Goal: Information Seeking & Learning: Check status

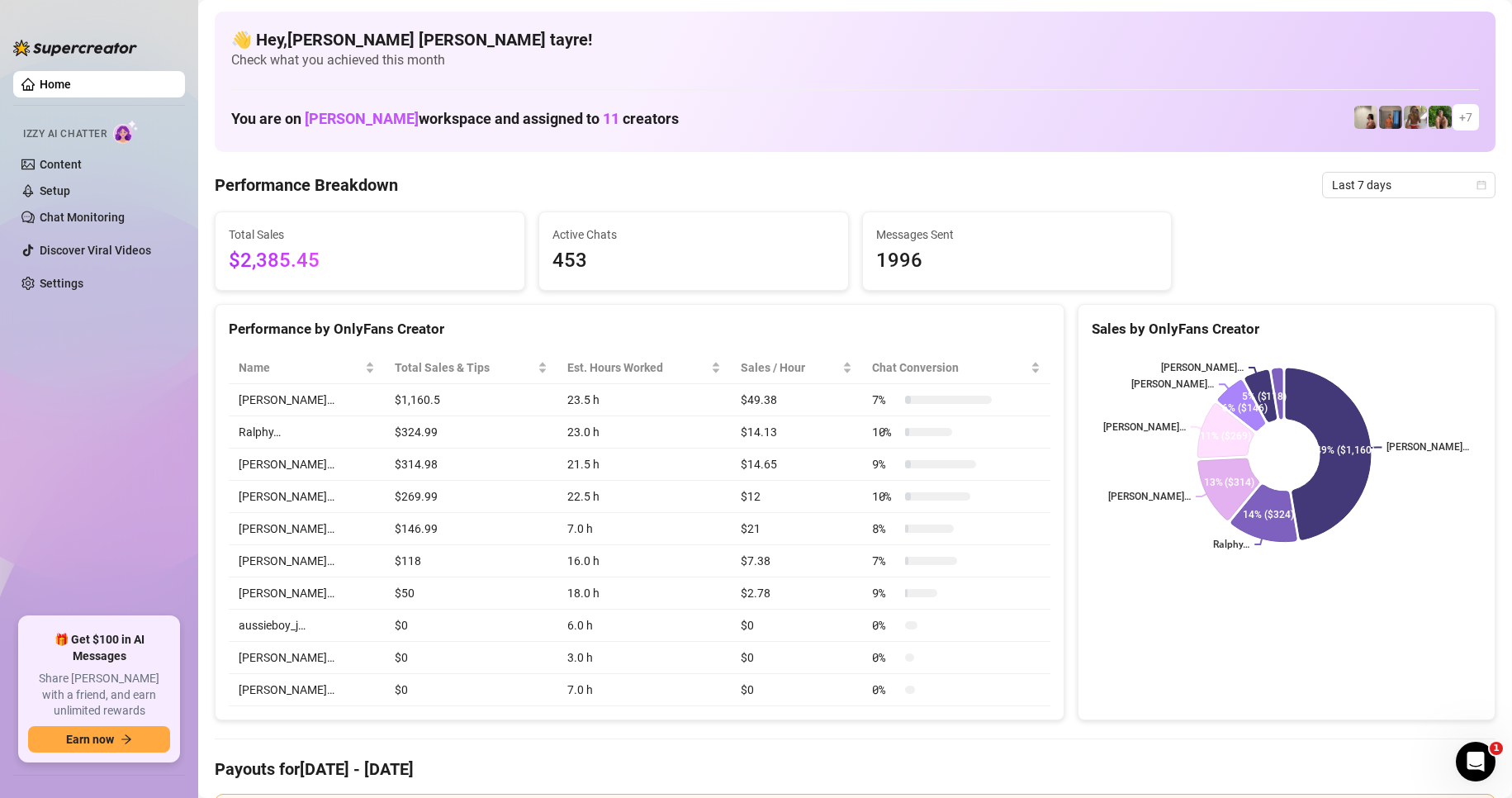
click at [355, 286] on div "Total Sales $2,385.45" at bounding box center [370, 251] width 309 height 78
click at [1349, 178] on span "Last 7 days" at bounding box center [1408, 185] width 154 height 25
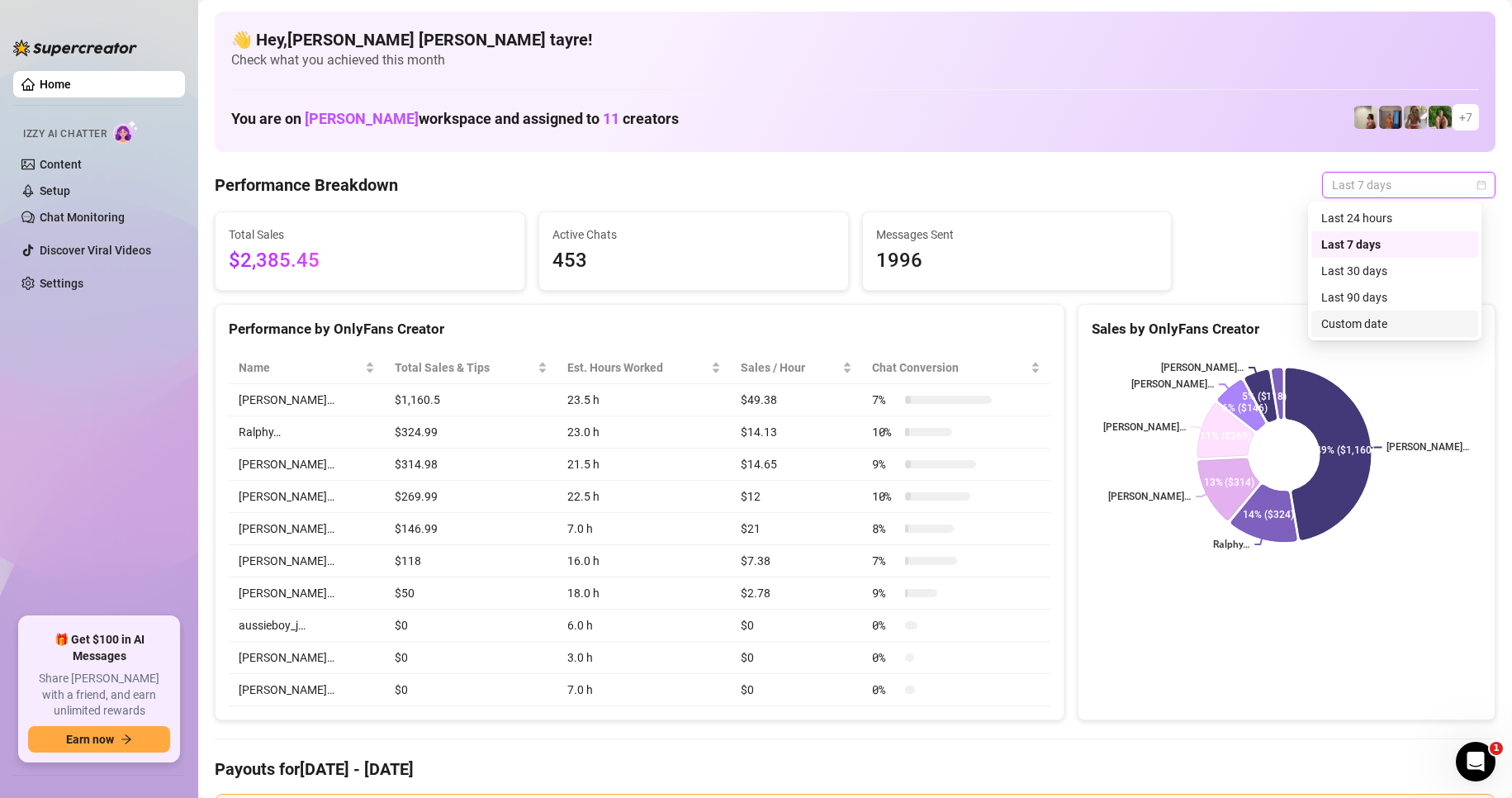
click at [1369, 332] on div "Custom date" at bounding box center [1394, 323] width 147 height 18
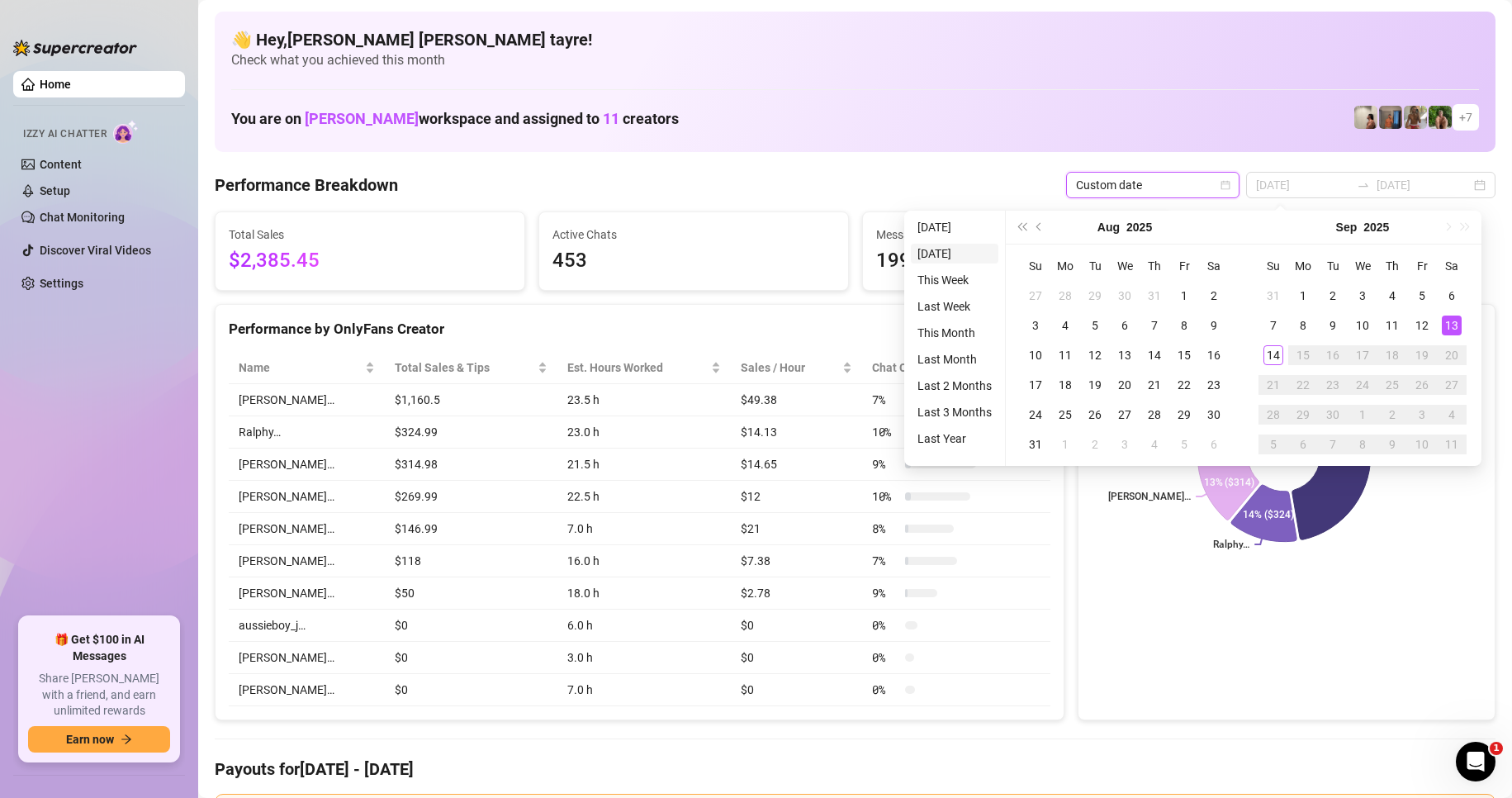
type input "2025-09-13"
type input "[DATE]"
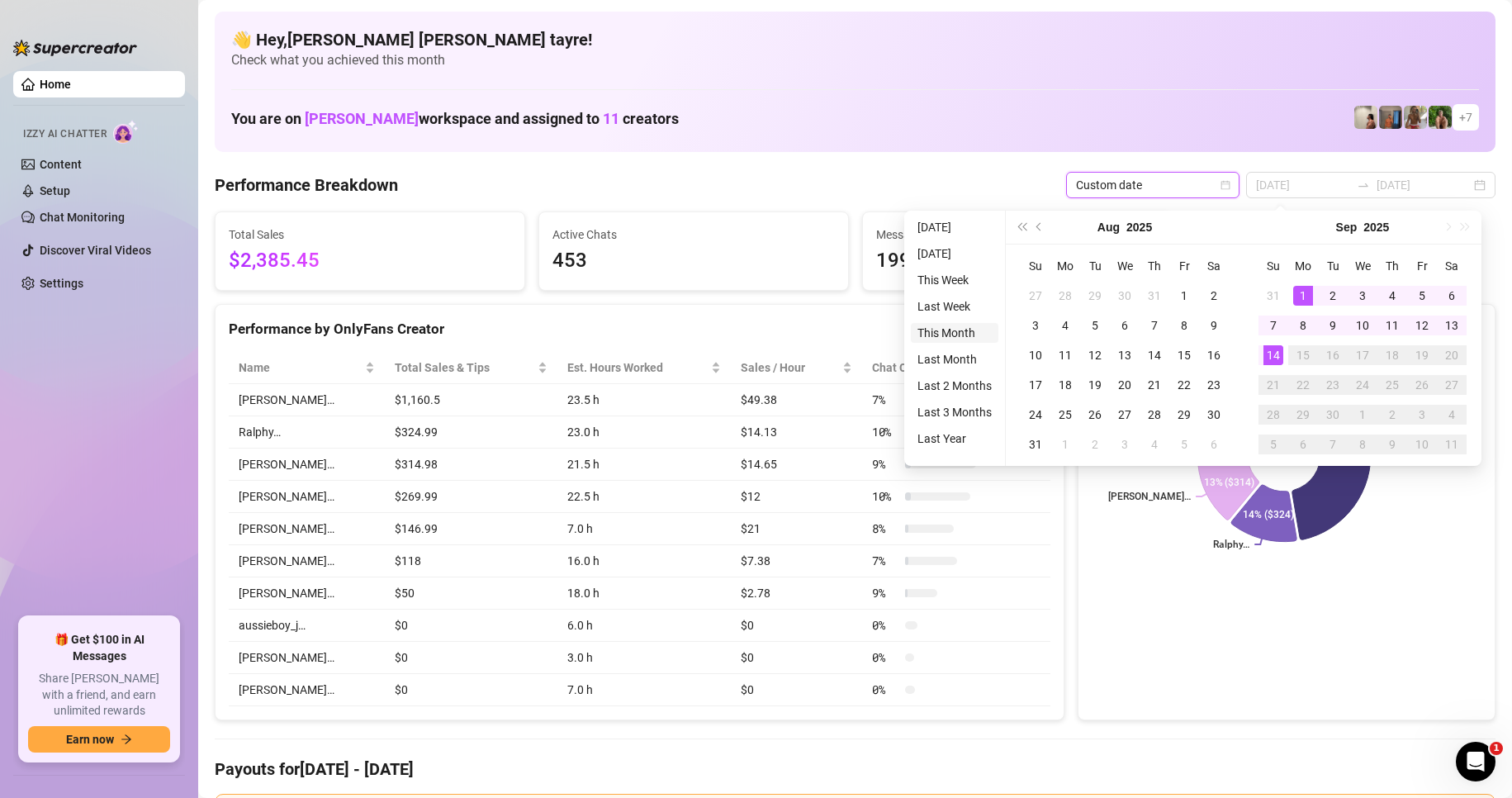
click at [950, 324] on li "This Month" at bounding box center [955, 332] width 88 height 20
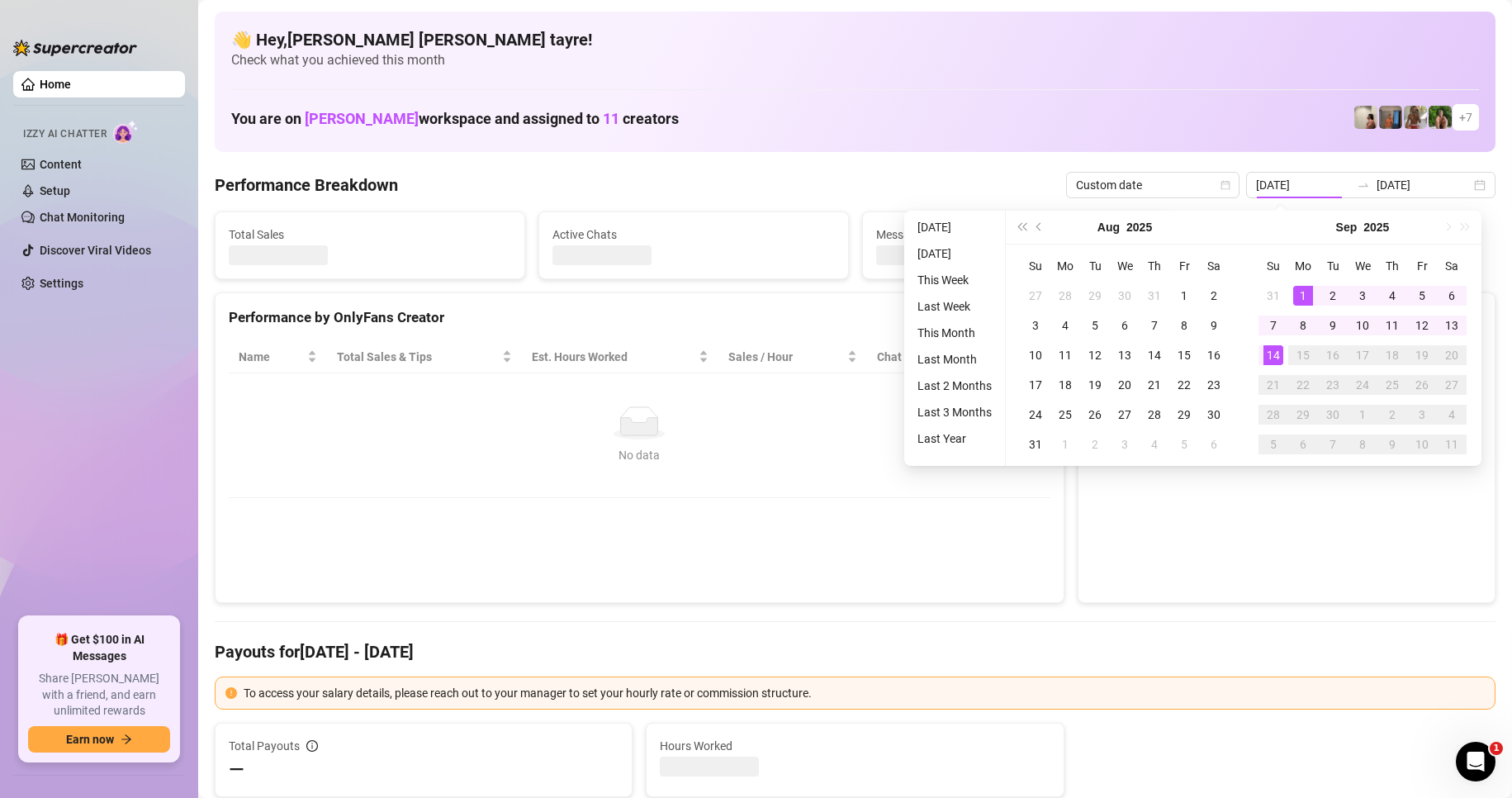
type input "[DATE]"
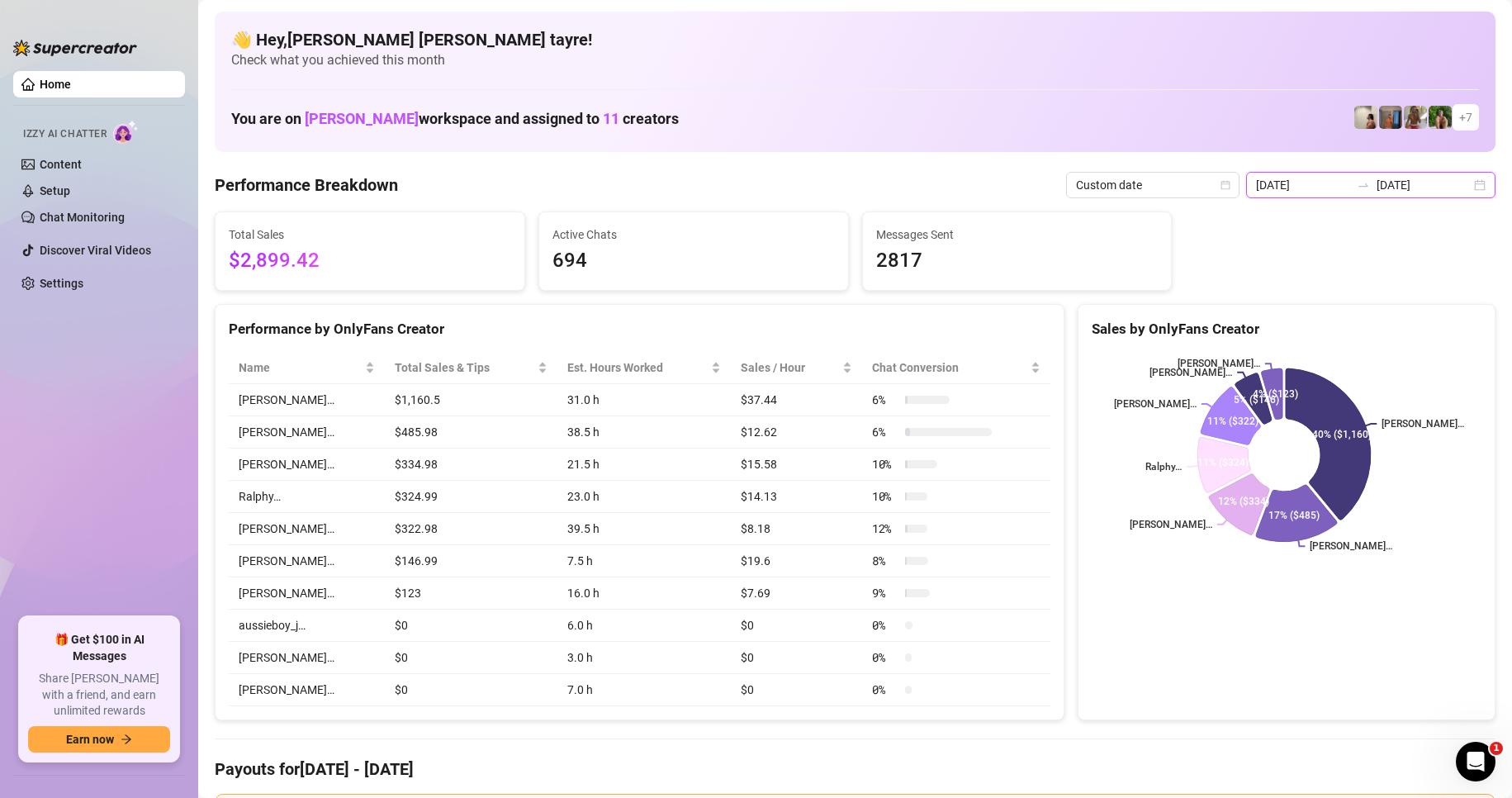
click at [1318, 186] on input "[DATE]" at bounding box center [1302, 185] width 94 height 18
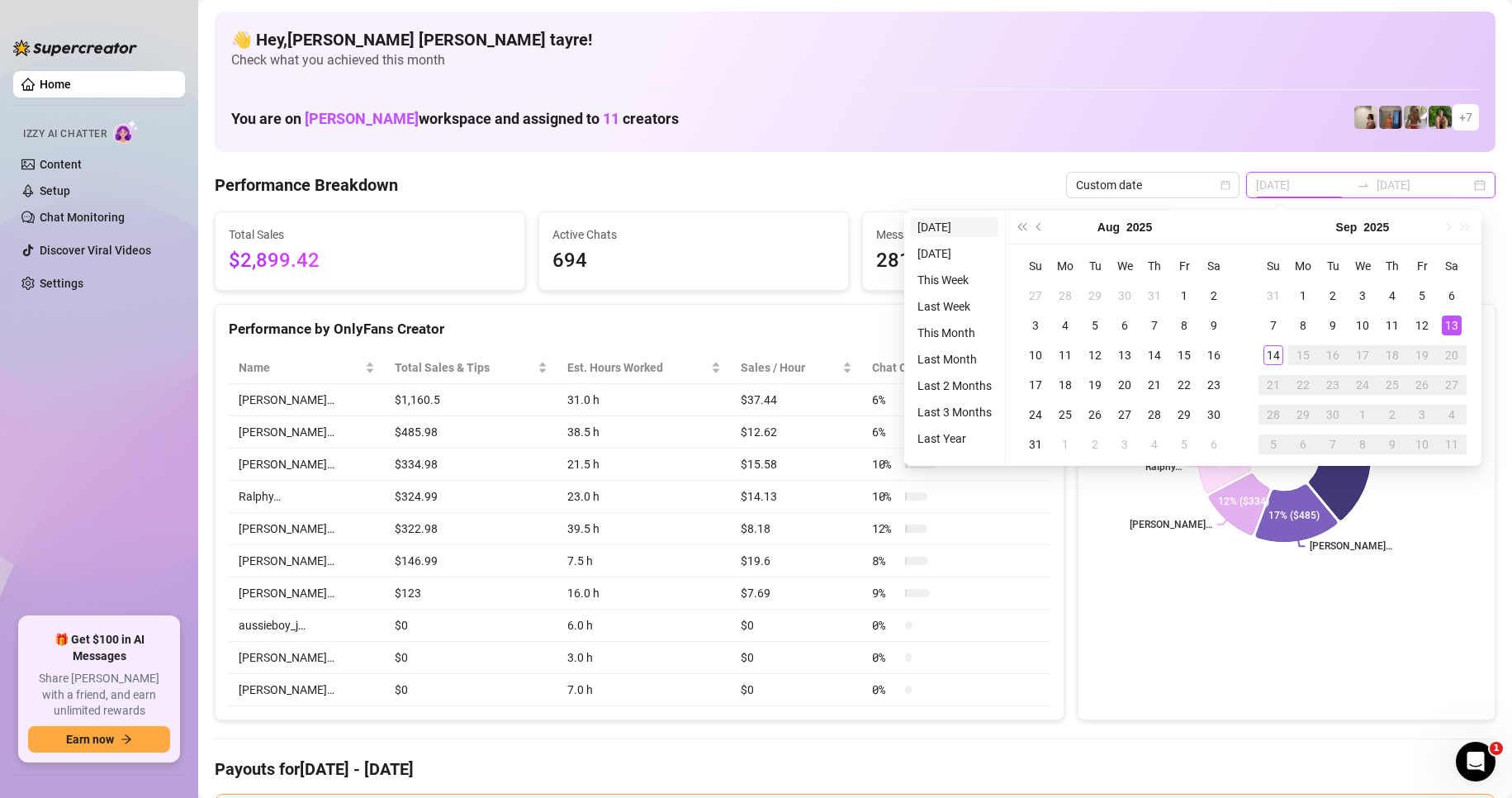
type input "2025-09-13"
type input "[DATE]"
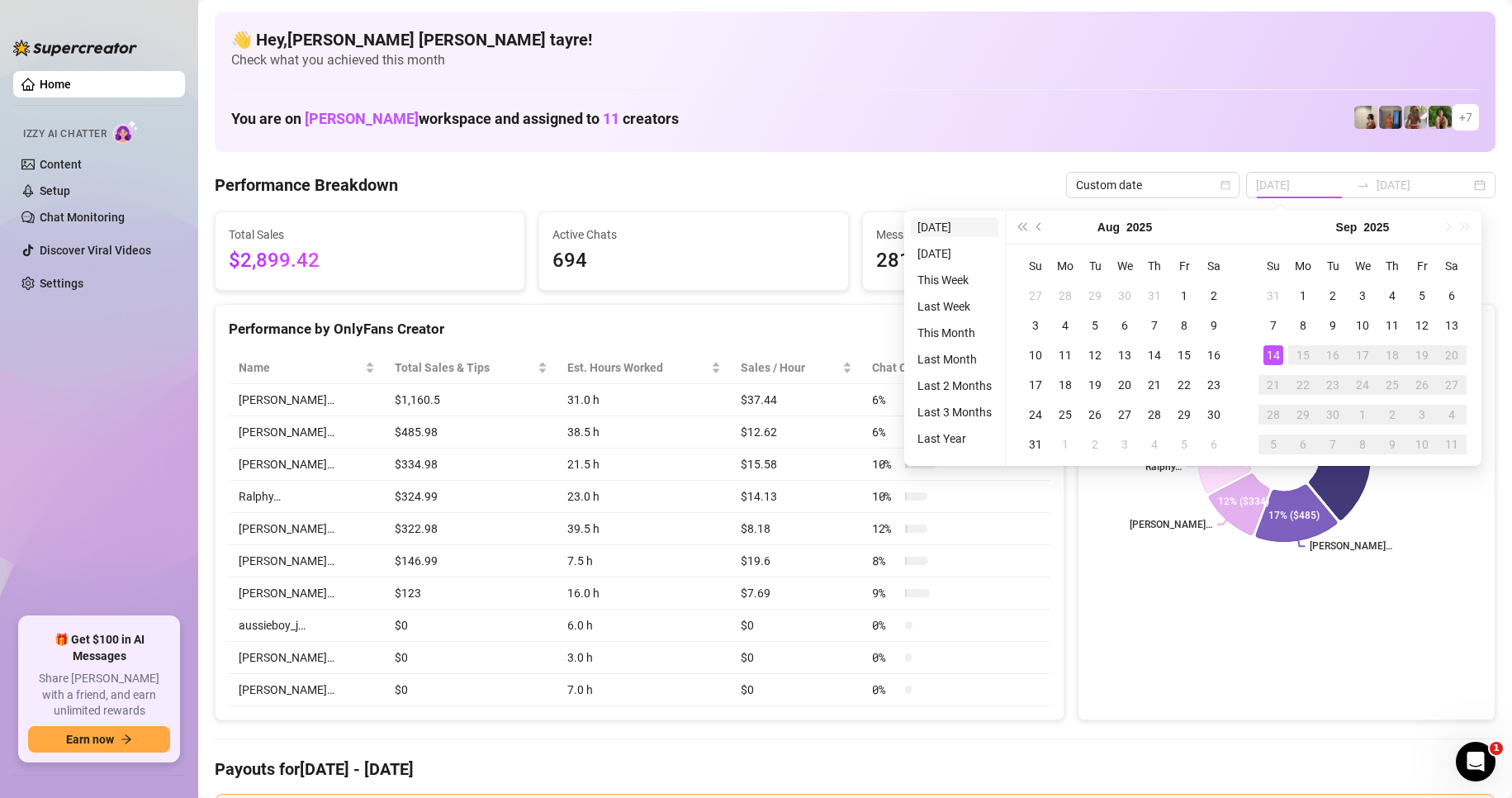
click at [951, 230] on li "[DATE]" at bounding box center [955, 227] width 88 height 20
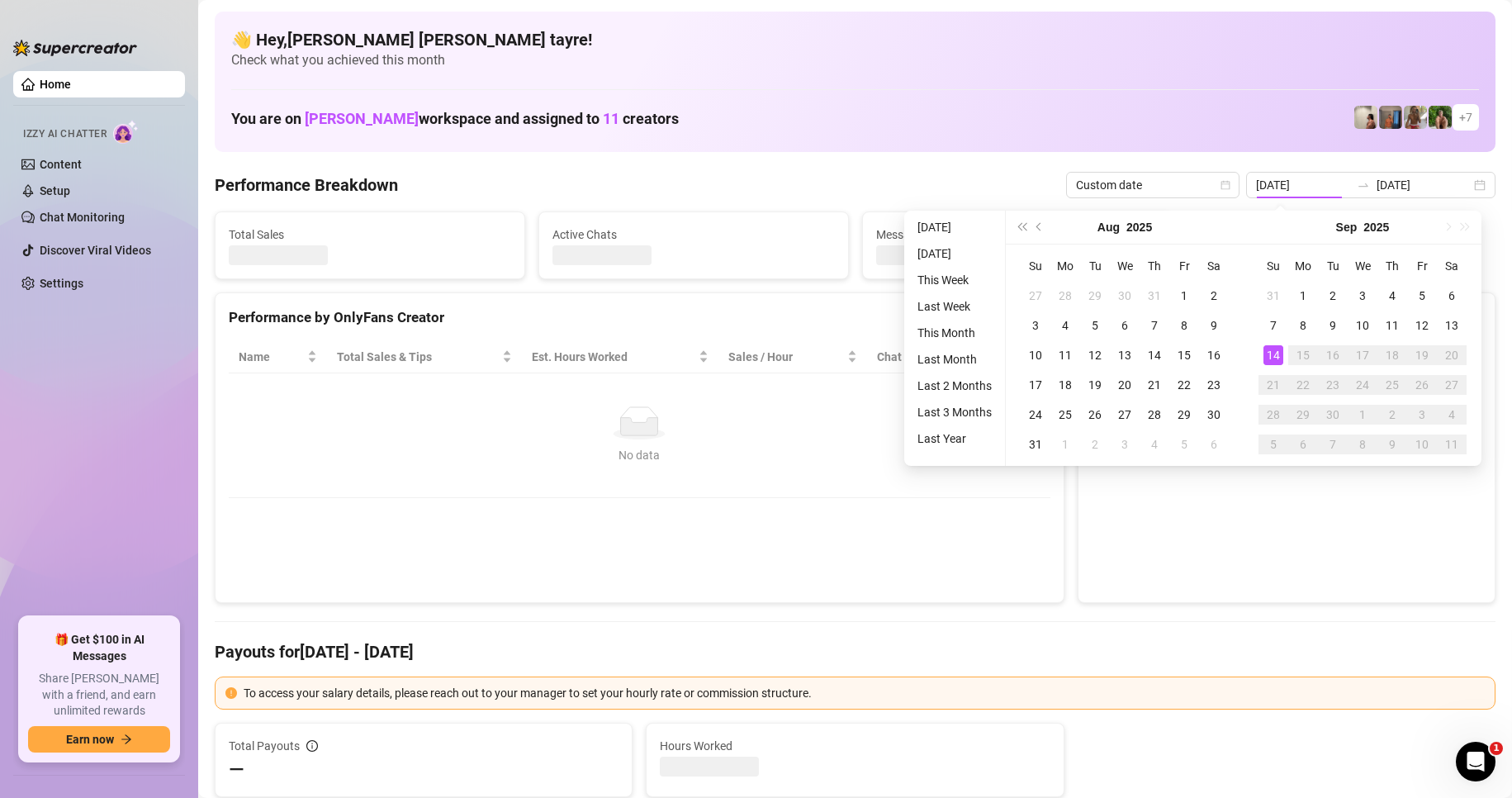
type input "[DATE]"
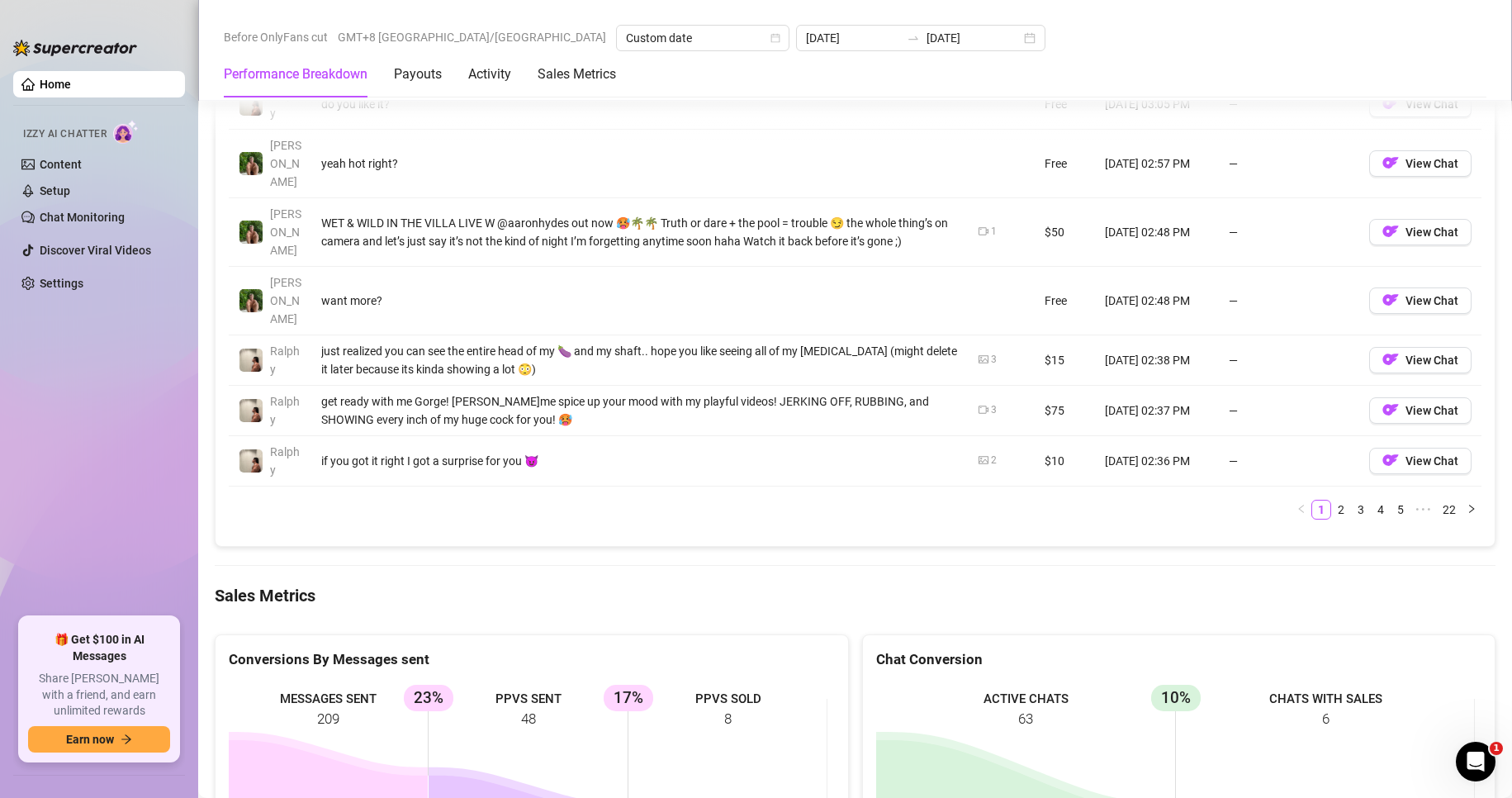
scroll to position [2065, 0]
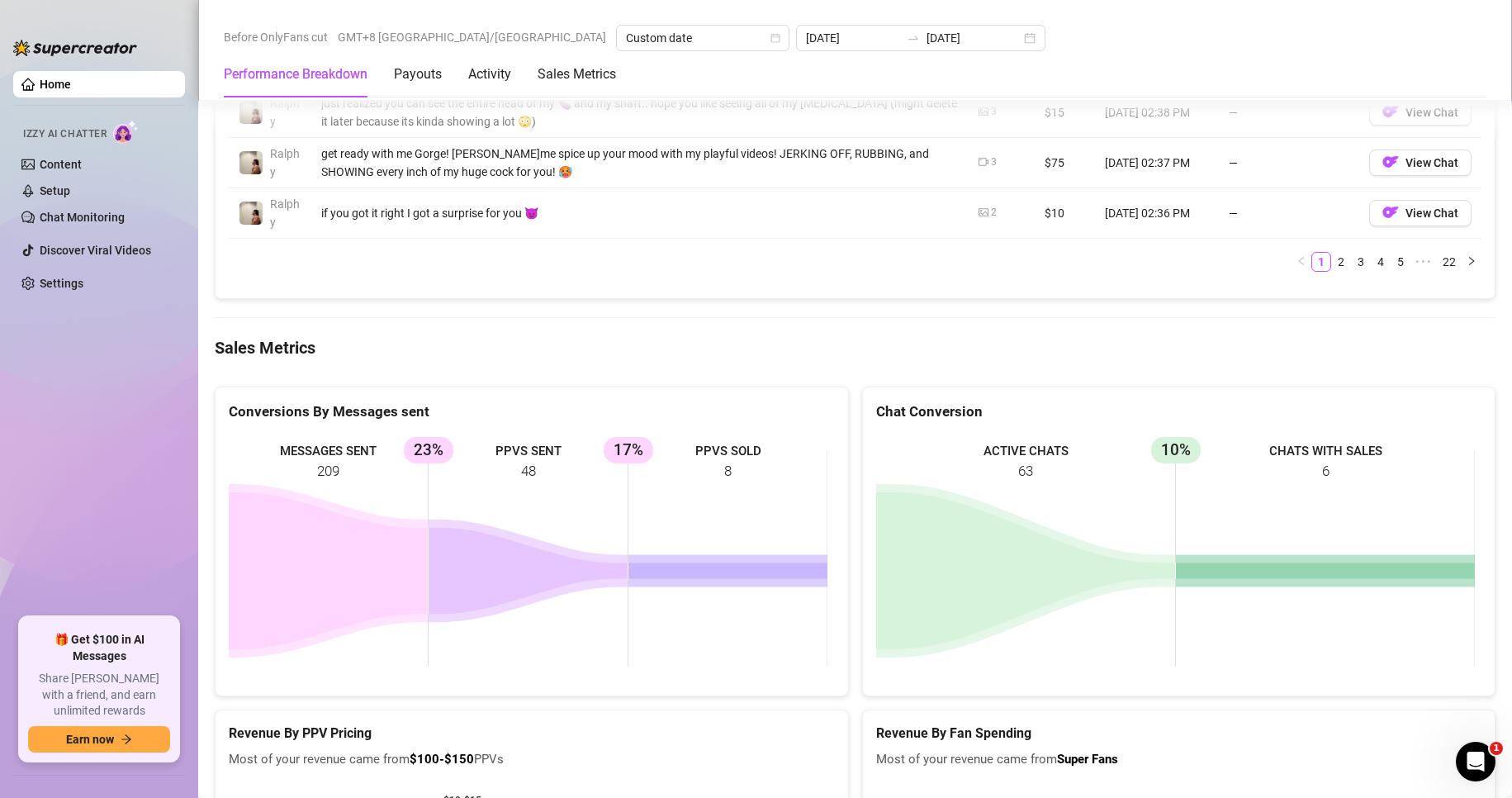
click at [246, 492] on icon at bounding box center [328, 571] width 199 height 157
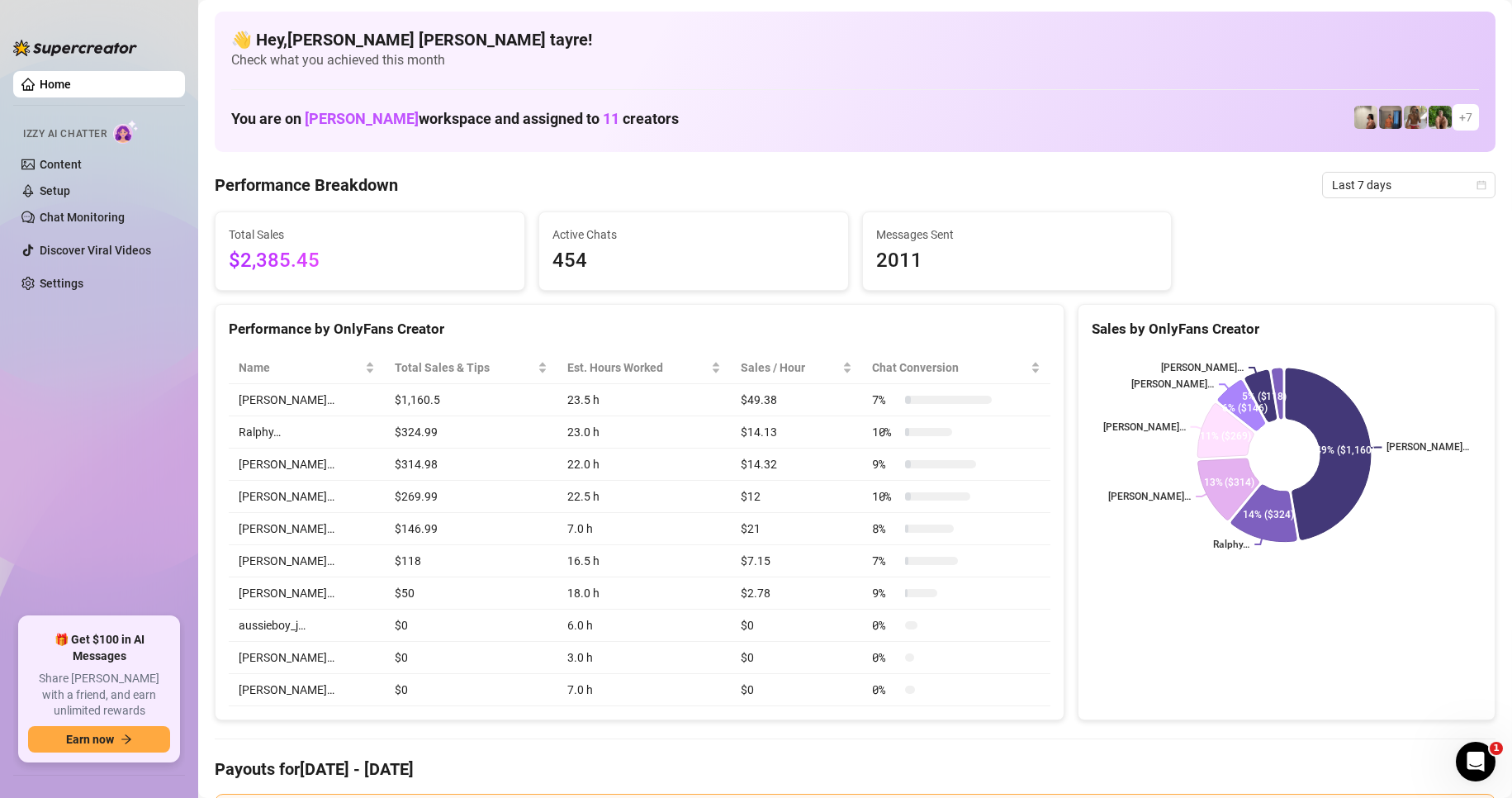
click at [38, 412] on ul "Home Izzy AI Chatter Content Setup Chat Monitoring Discover Viral Videos Settin…" at bounding box center [99, 337] width 171 height 546
click at [1349, 193] on span "Last 7 days" at bounding box center [1408, 185] width 154 height 25
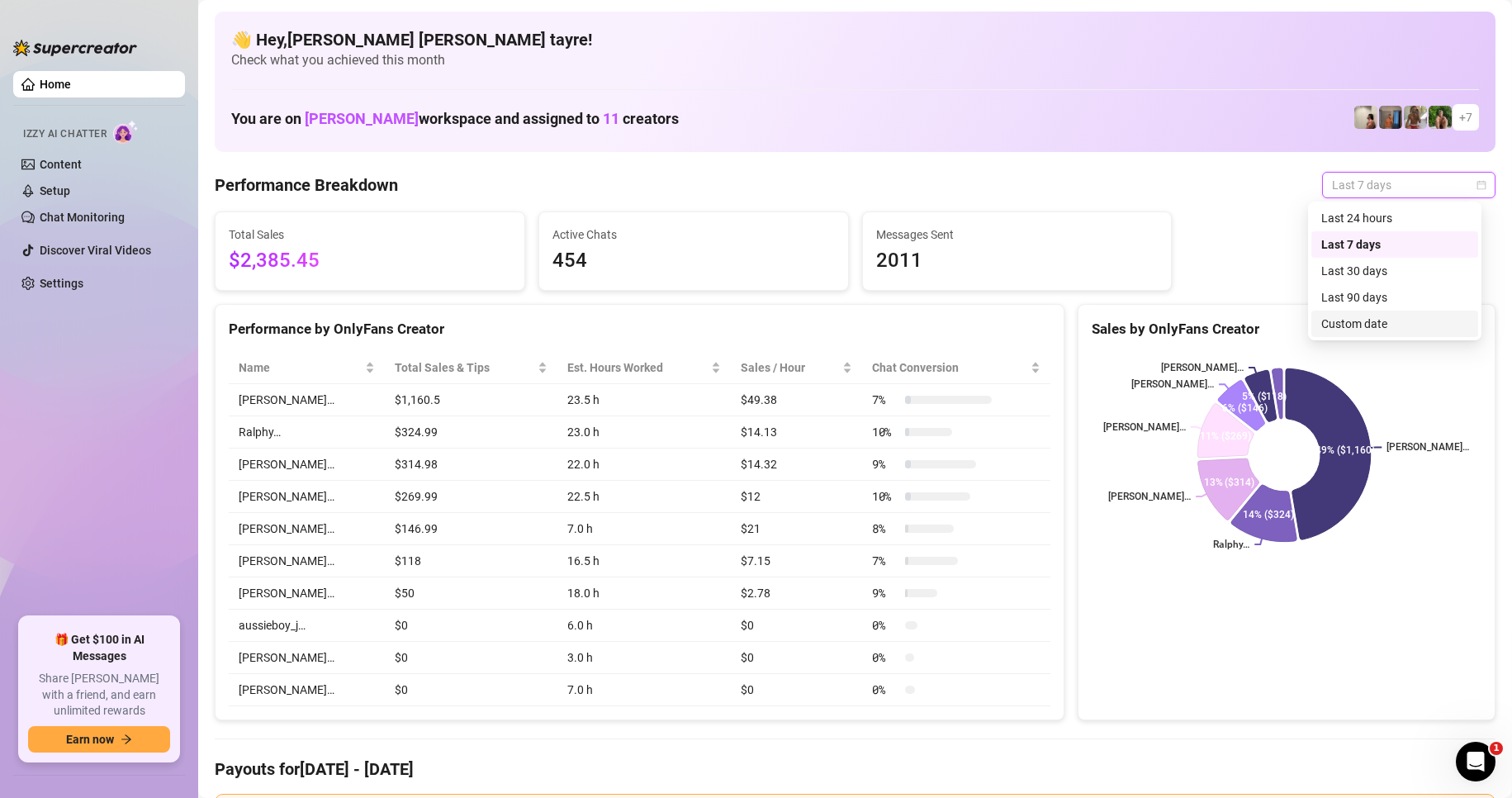
click at [1349, 315] on div "Custom date" at bounding box center [1394, 323] width 147 height 18
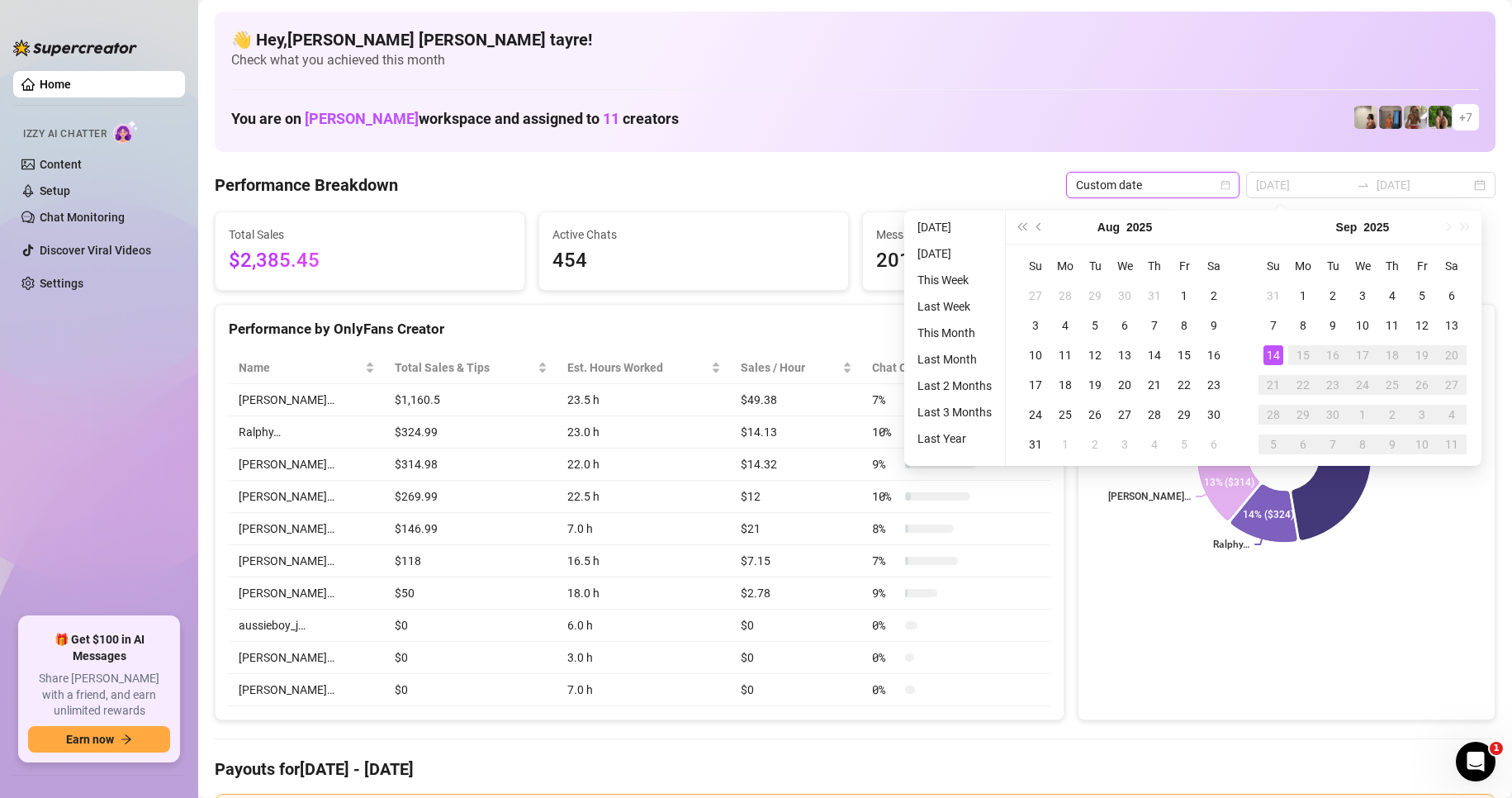
type input "2025-09-13"
type input "[DATE]"
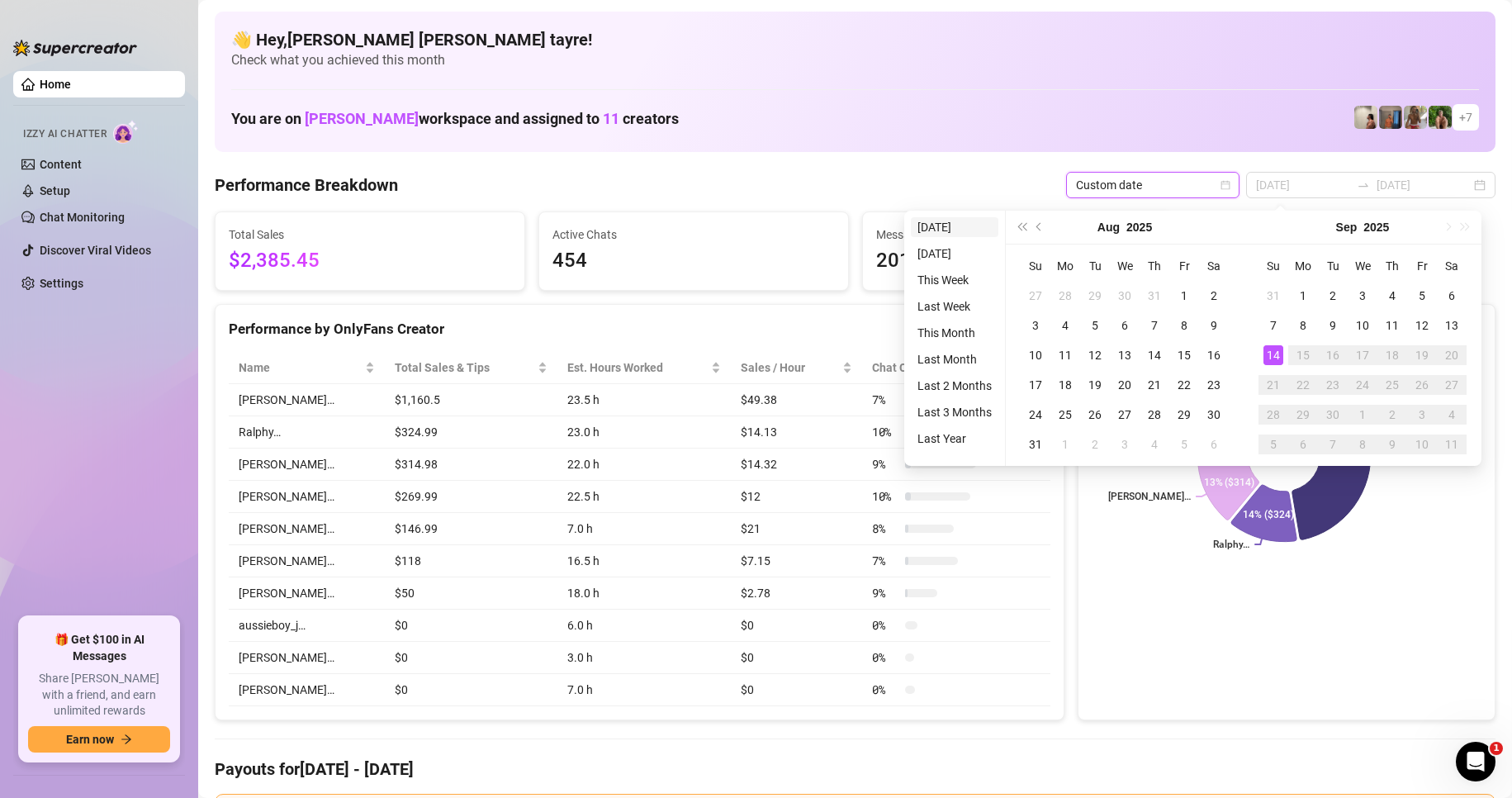
click at [937, 234] on li "[DATE]" at bounding box center [955, 227] width 88 height 20
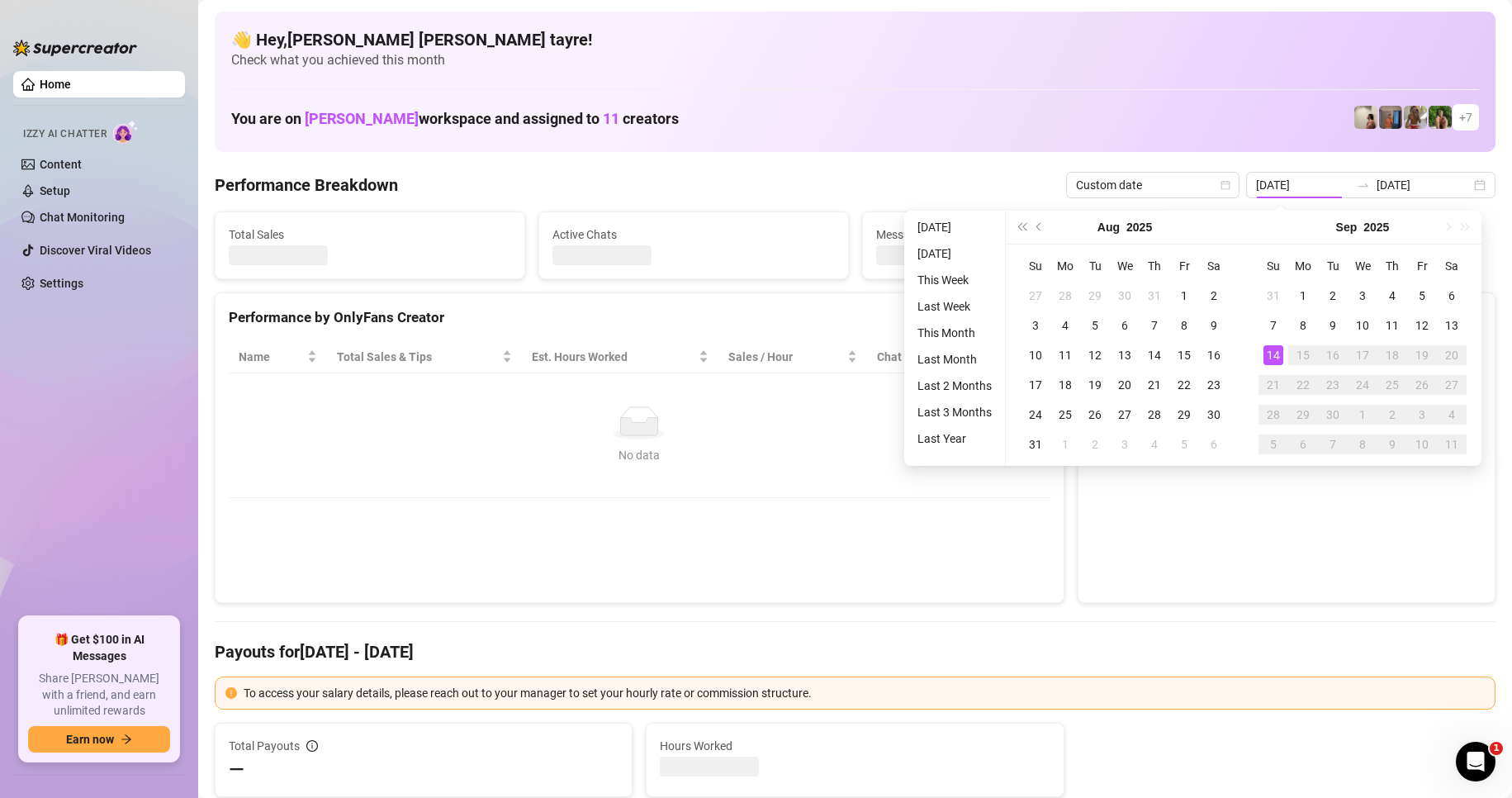
type input "[DATE]"
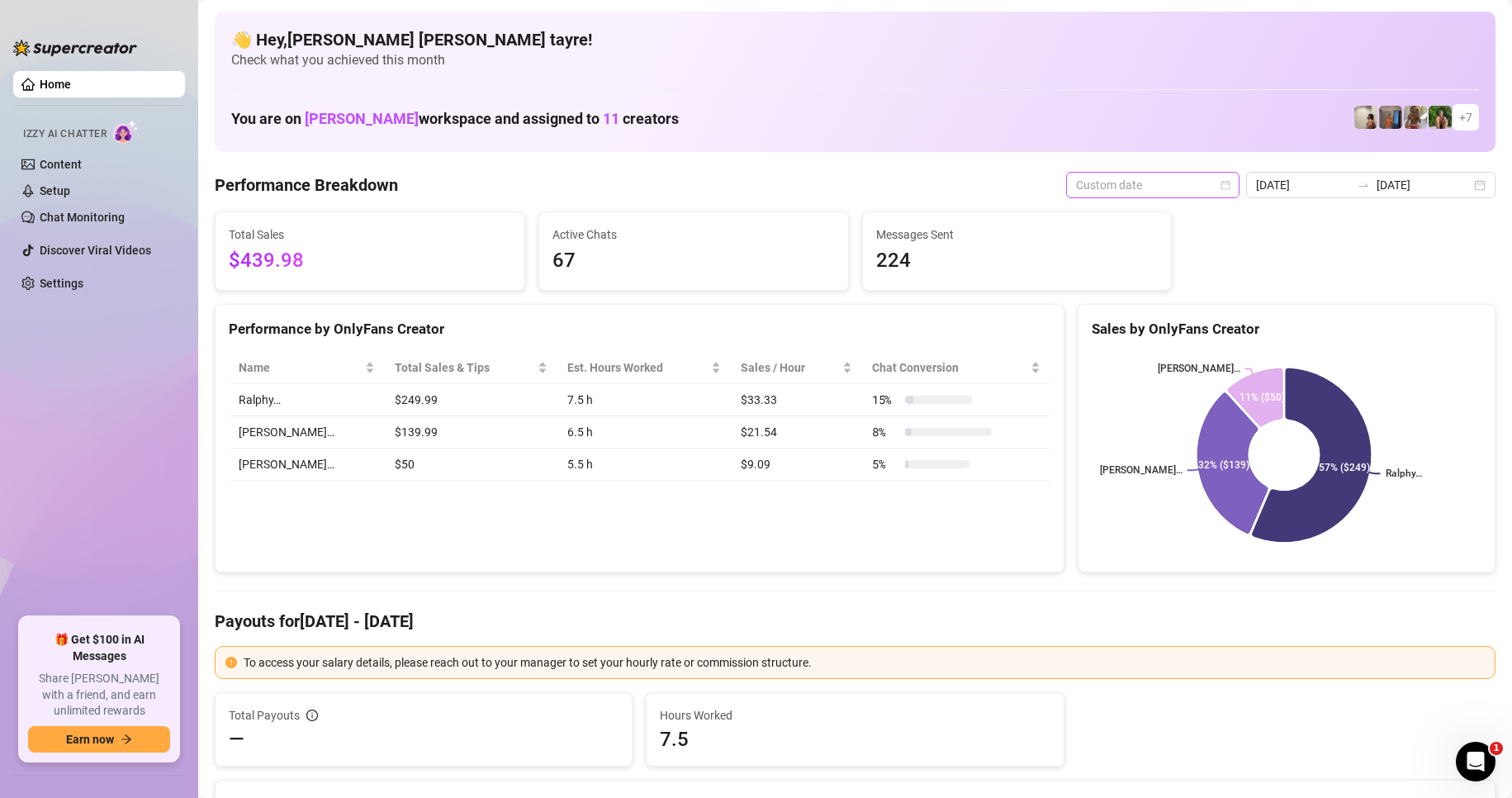
click at [1186, 181] on span "Custom date" at bounding box center [1153, 185] width 154 height 25
click at [1317, 182] on input "[DATE]" at bounding box center [1302, 185] width 94 height 18
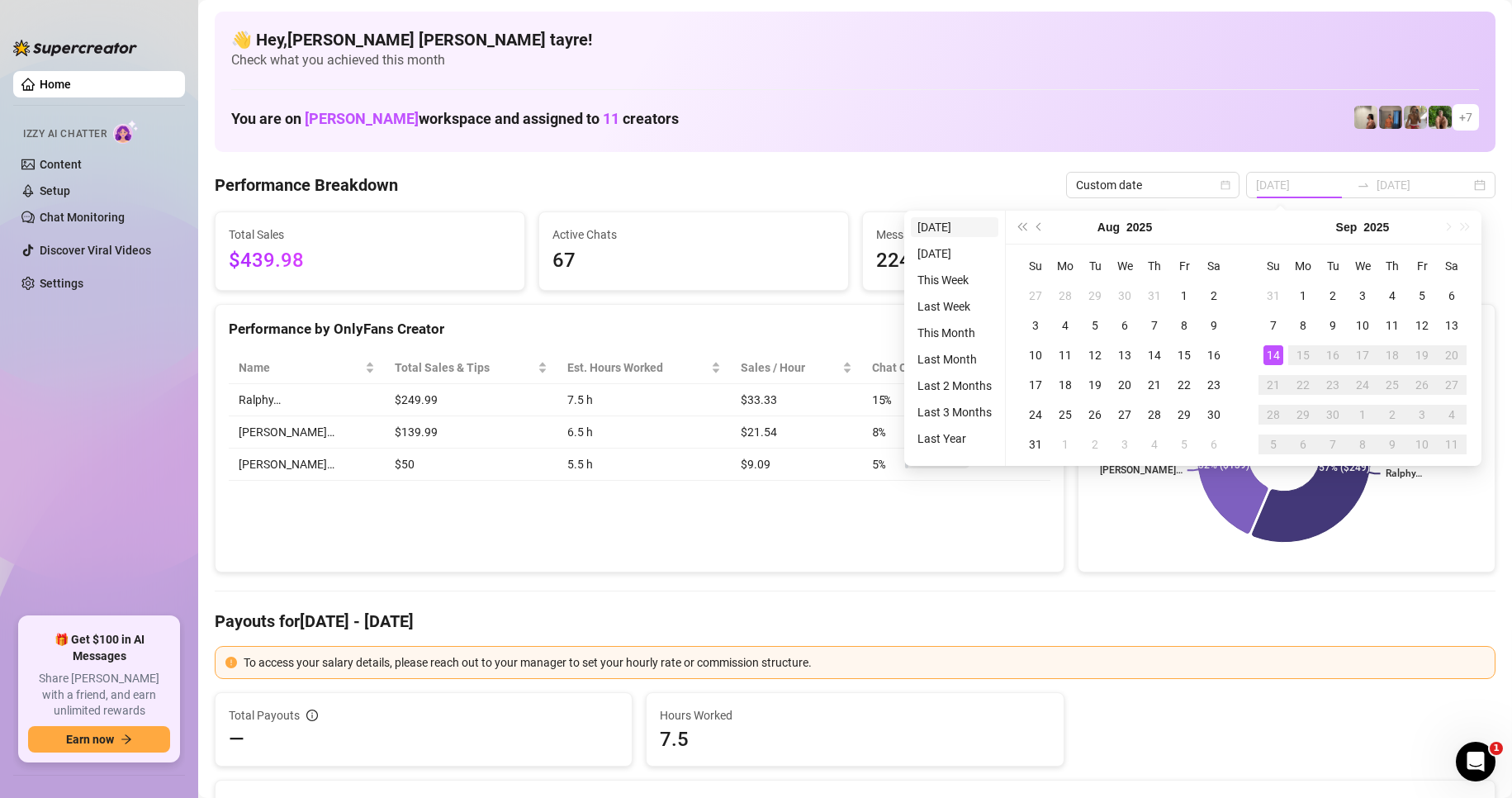
click at [957, 221] on li "[DATE]" at bounding box center [955, 227] width 88 height 20
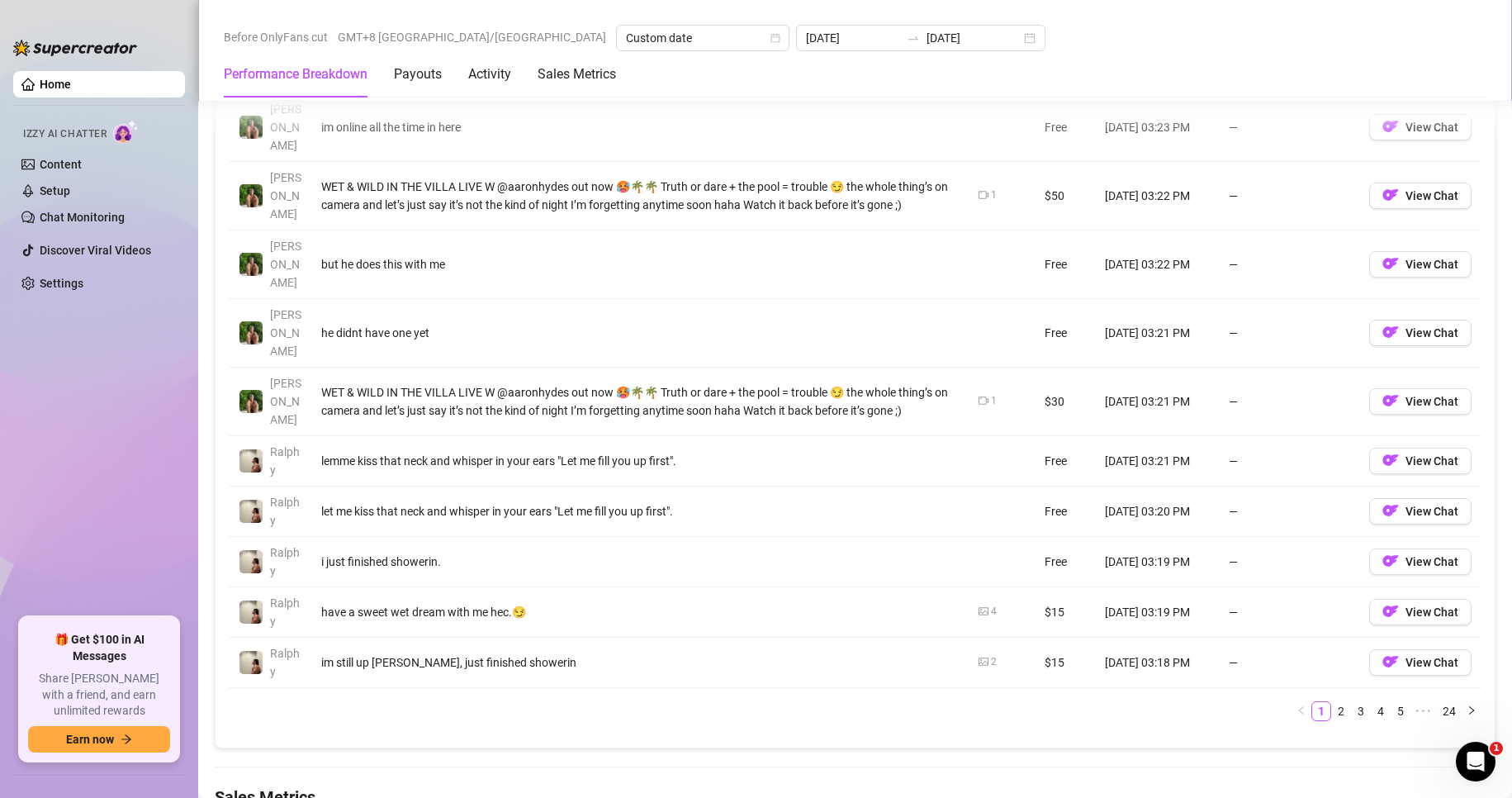
scroll to position [1900, 0]
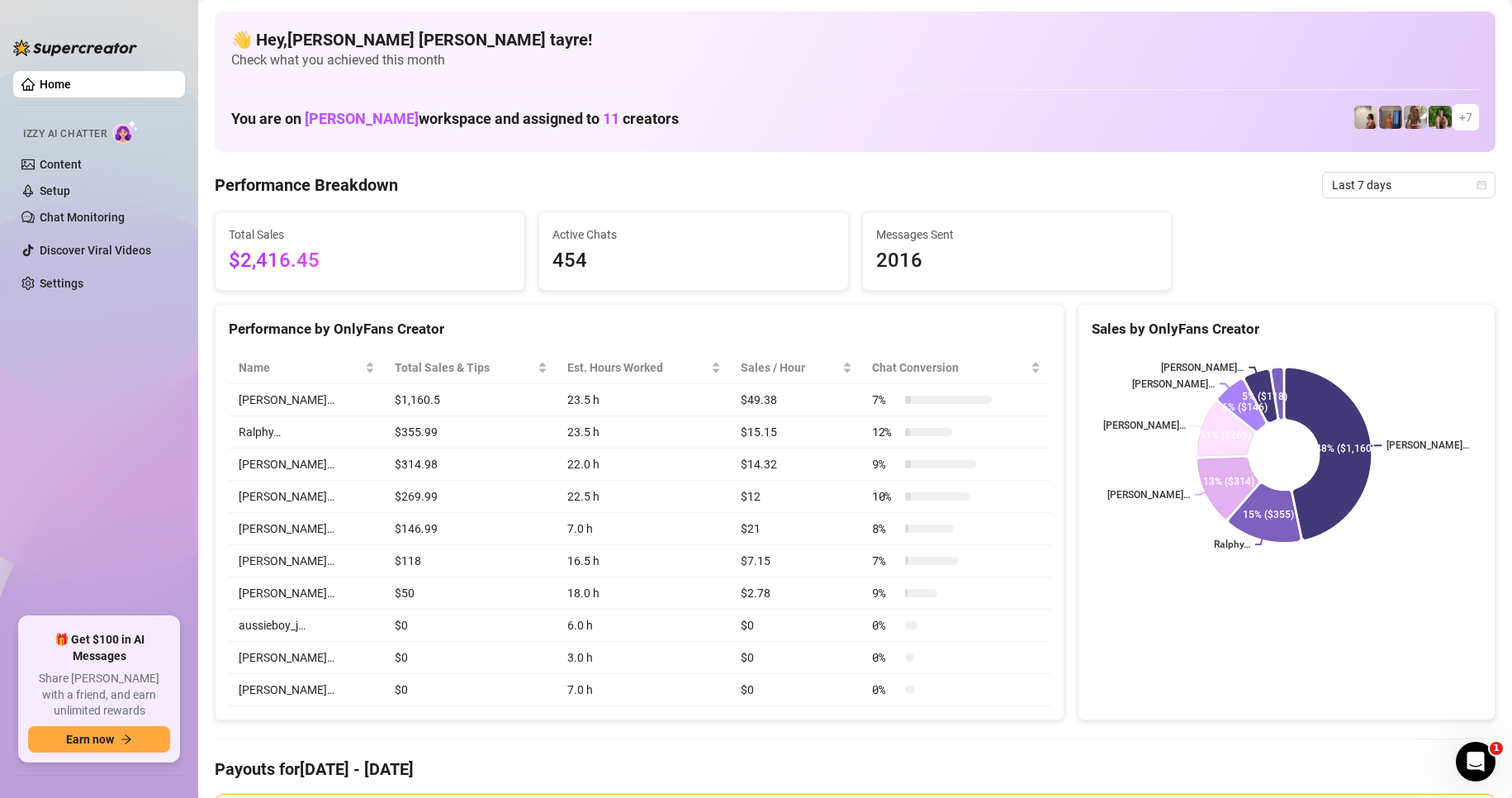
click at [159, 407] on ul "Home Izzy AI Chatter Content Setup Chat Monitoring Discover Viral Videos Settin…" at bounding box center [99, 337] width 171 height 546
click at [1332, 191] on span "Last 7 days" at bounding box center [1408, 185] width 154 height 25
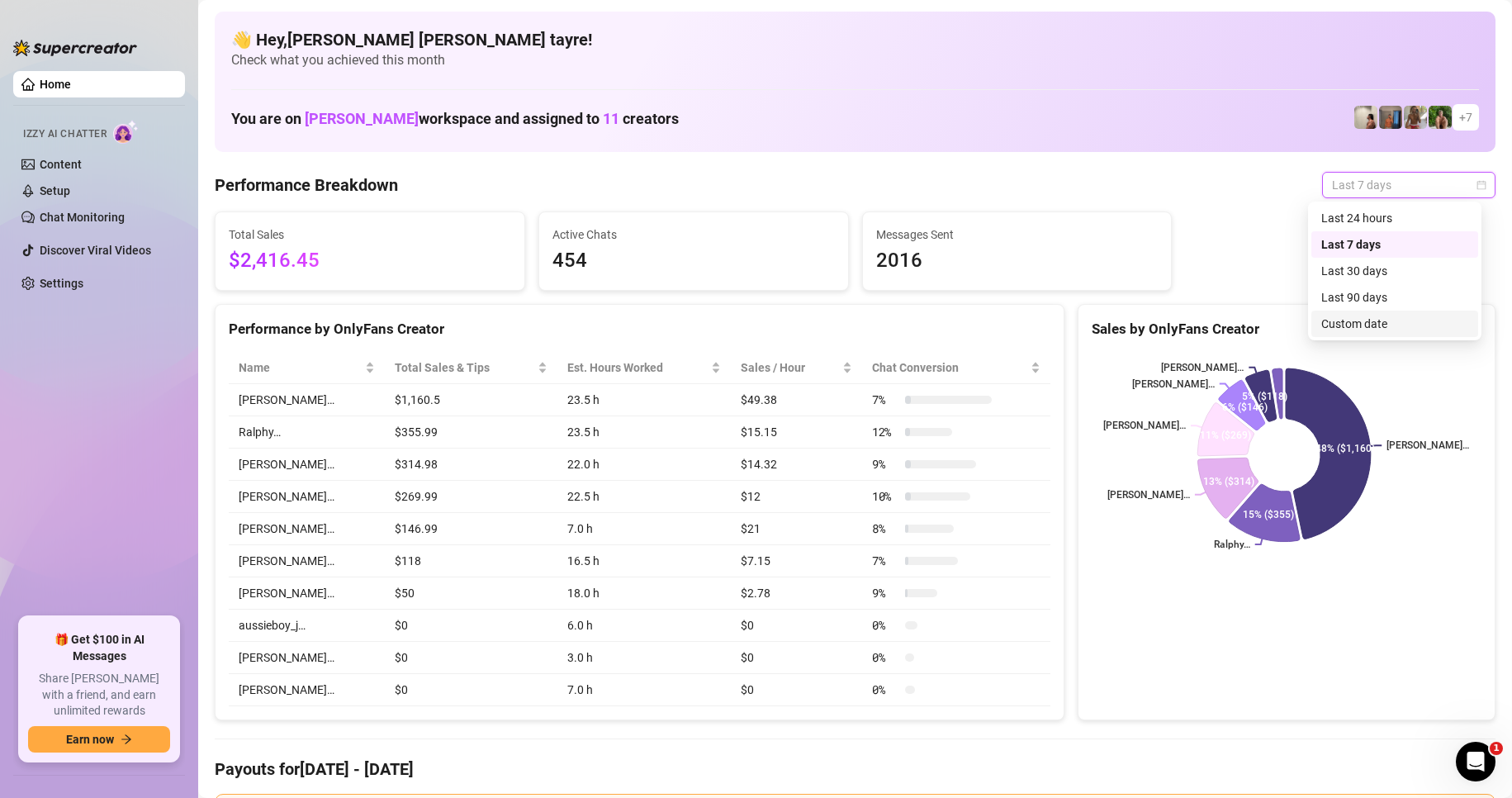
click at [1349, 326] on div "Custom date" at bounding box center [1394, 323] width 147 height 18
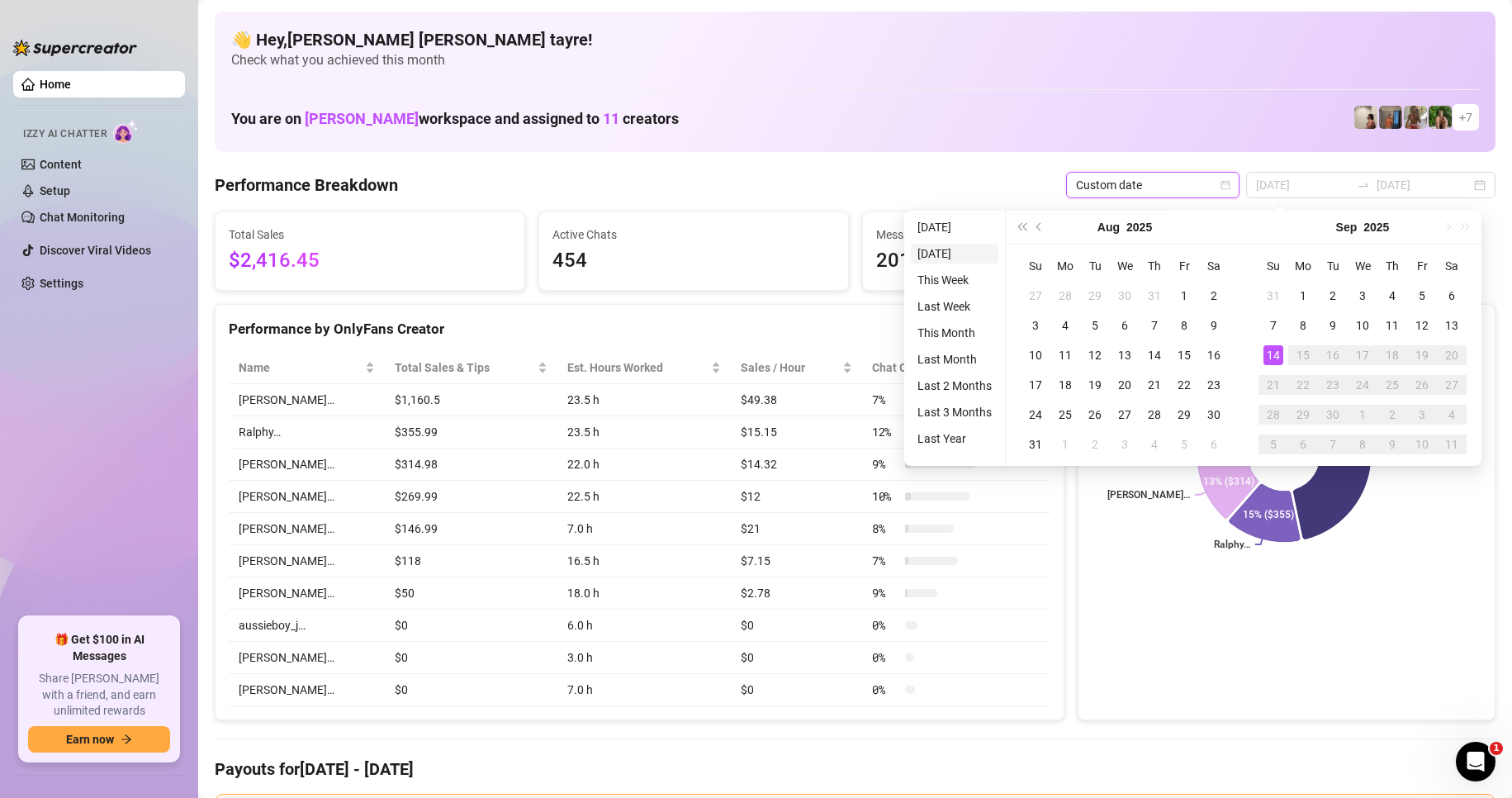
type input "2025-09-13"
type input "[DATE]"
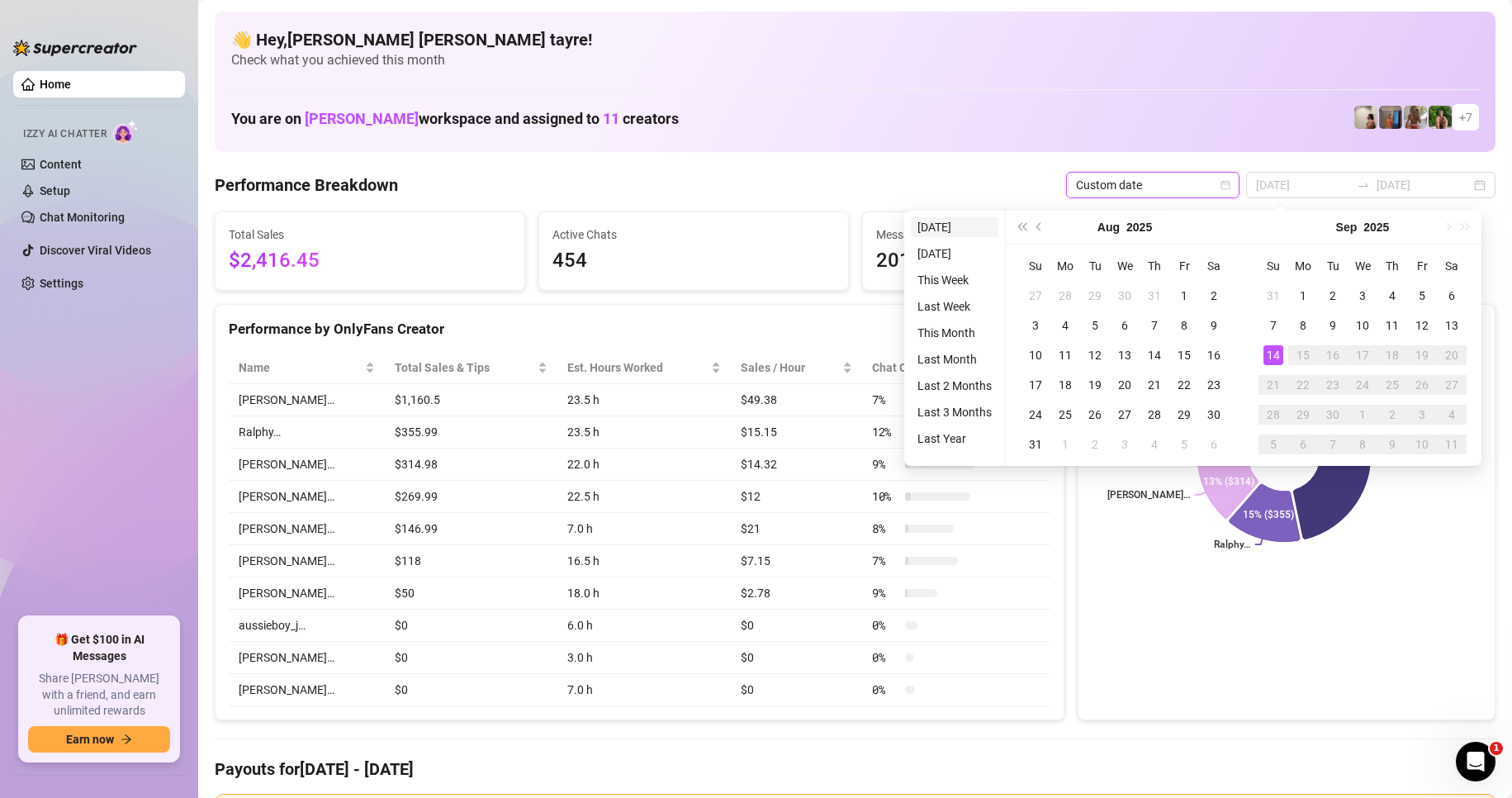
click at [948, 223] on li "[DATE]" at bounding box center [955, 227] width 88 height 20
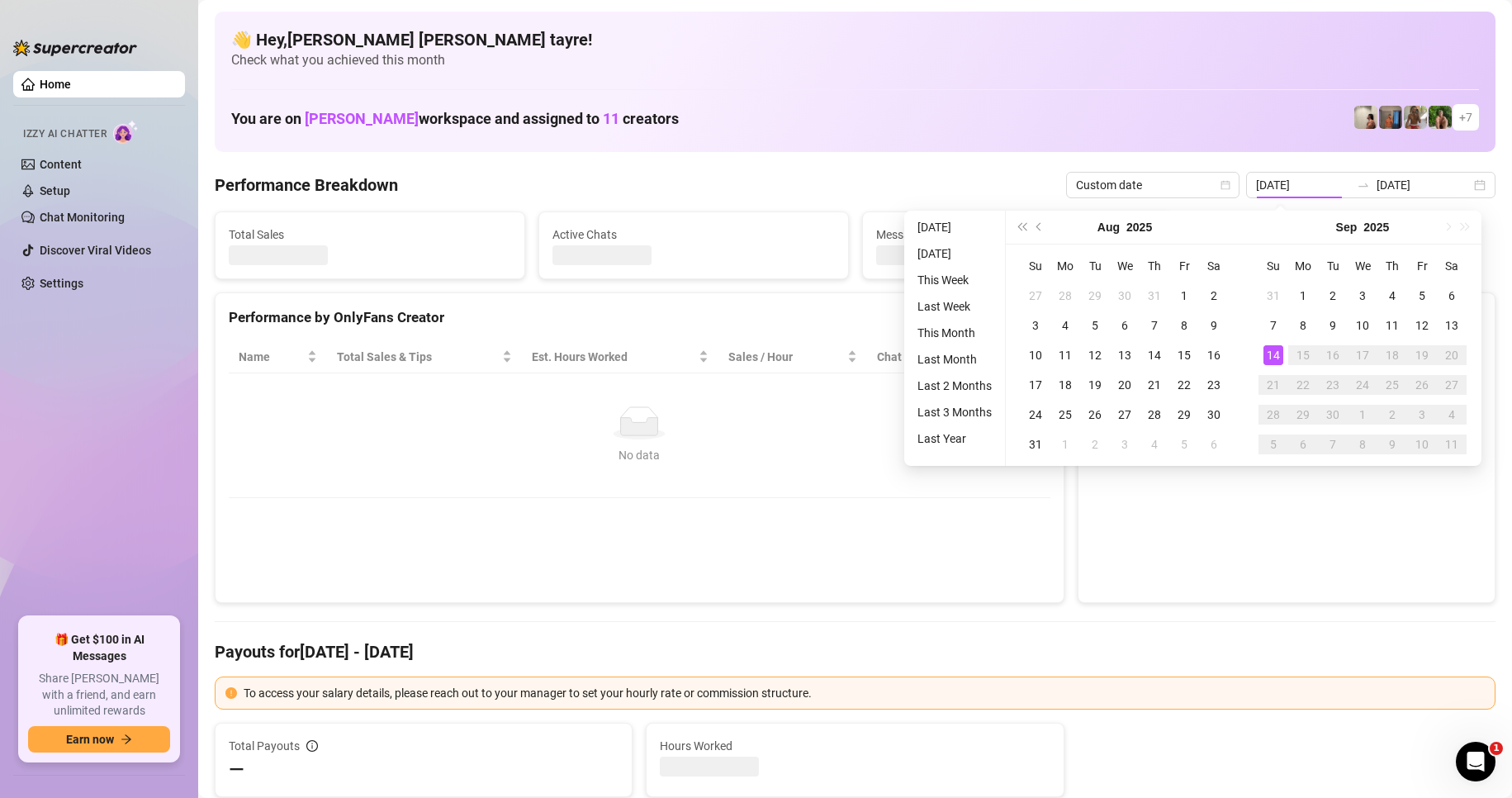
type input "[DATE]"
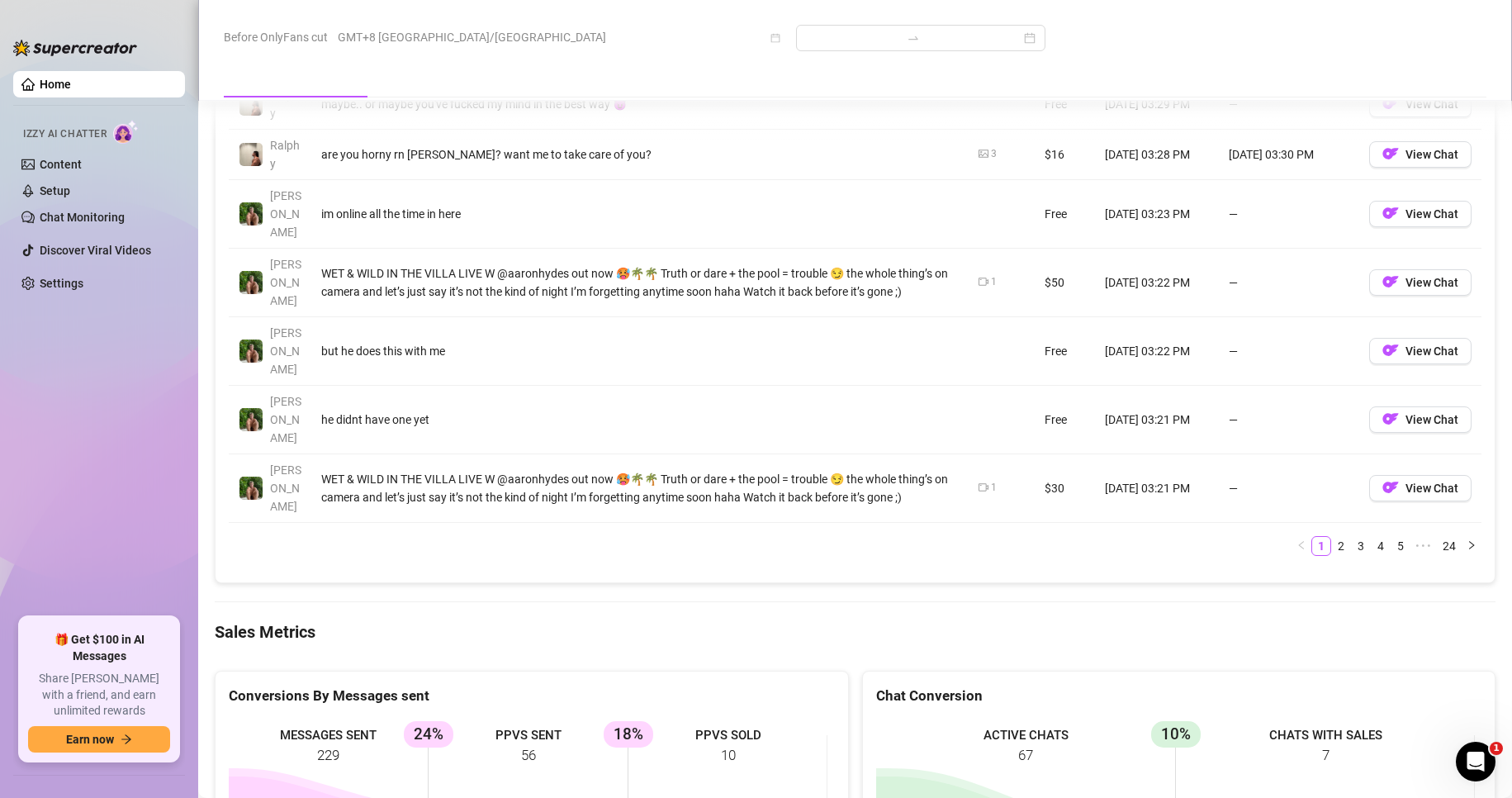
scroll to position [2065, 0]
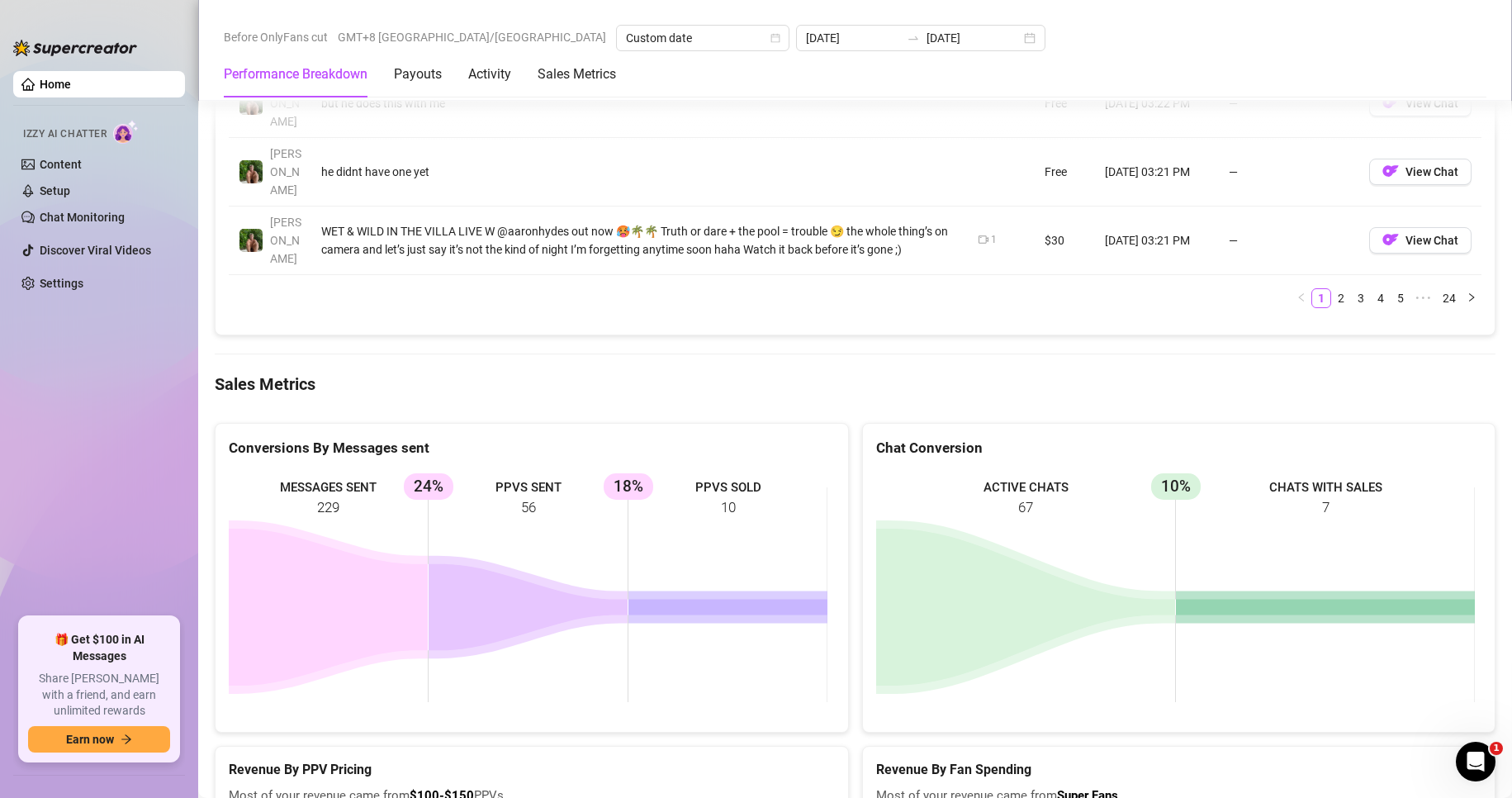
click at [522, 471] on rect at bounding box center [528, 594] width 598 height 248
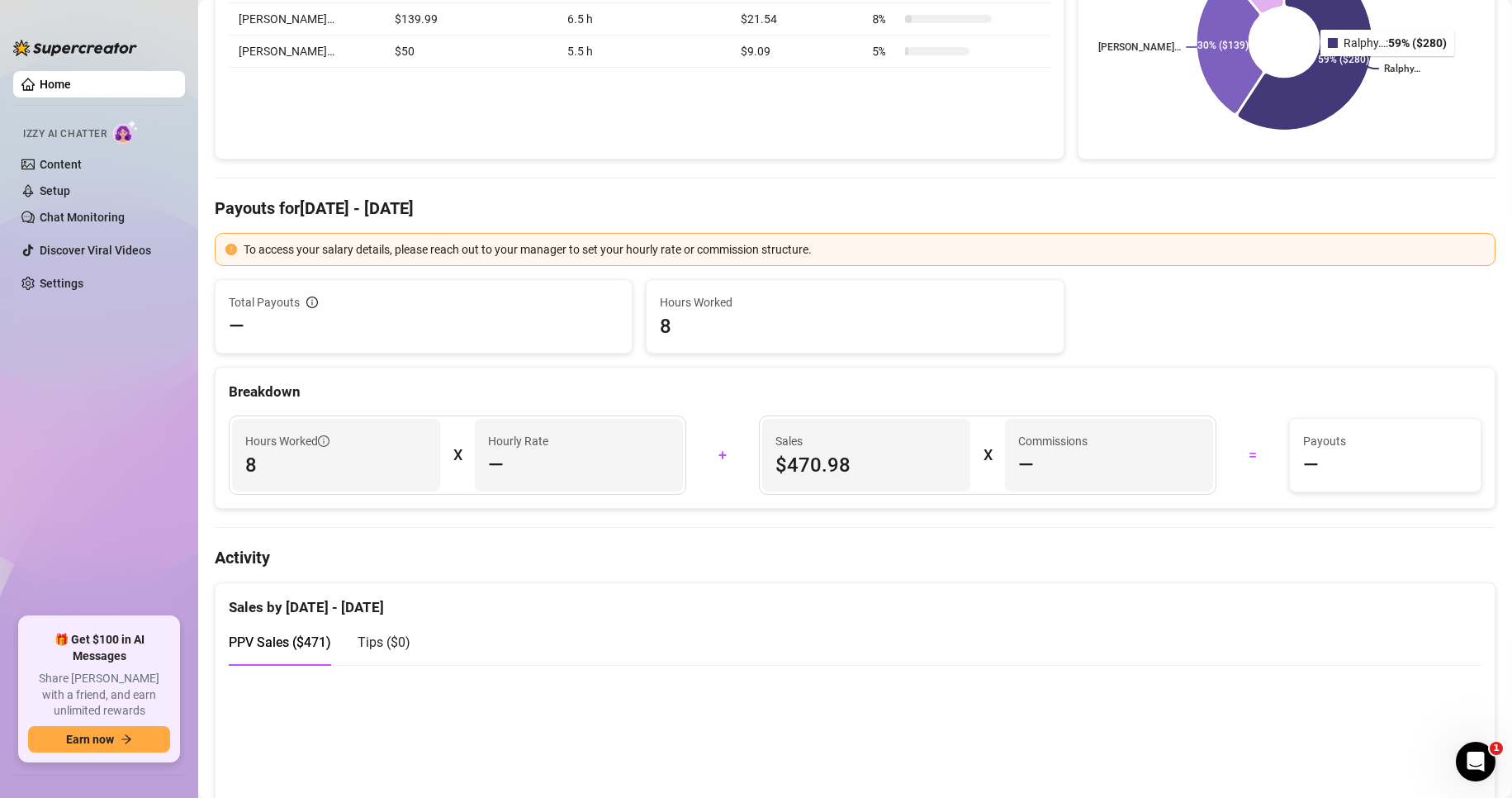
scroll to position [0, 0]
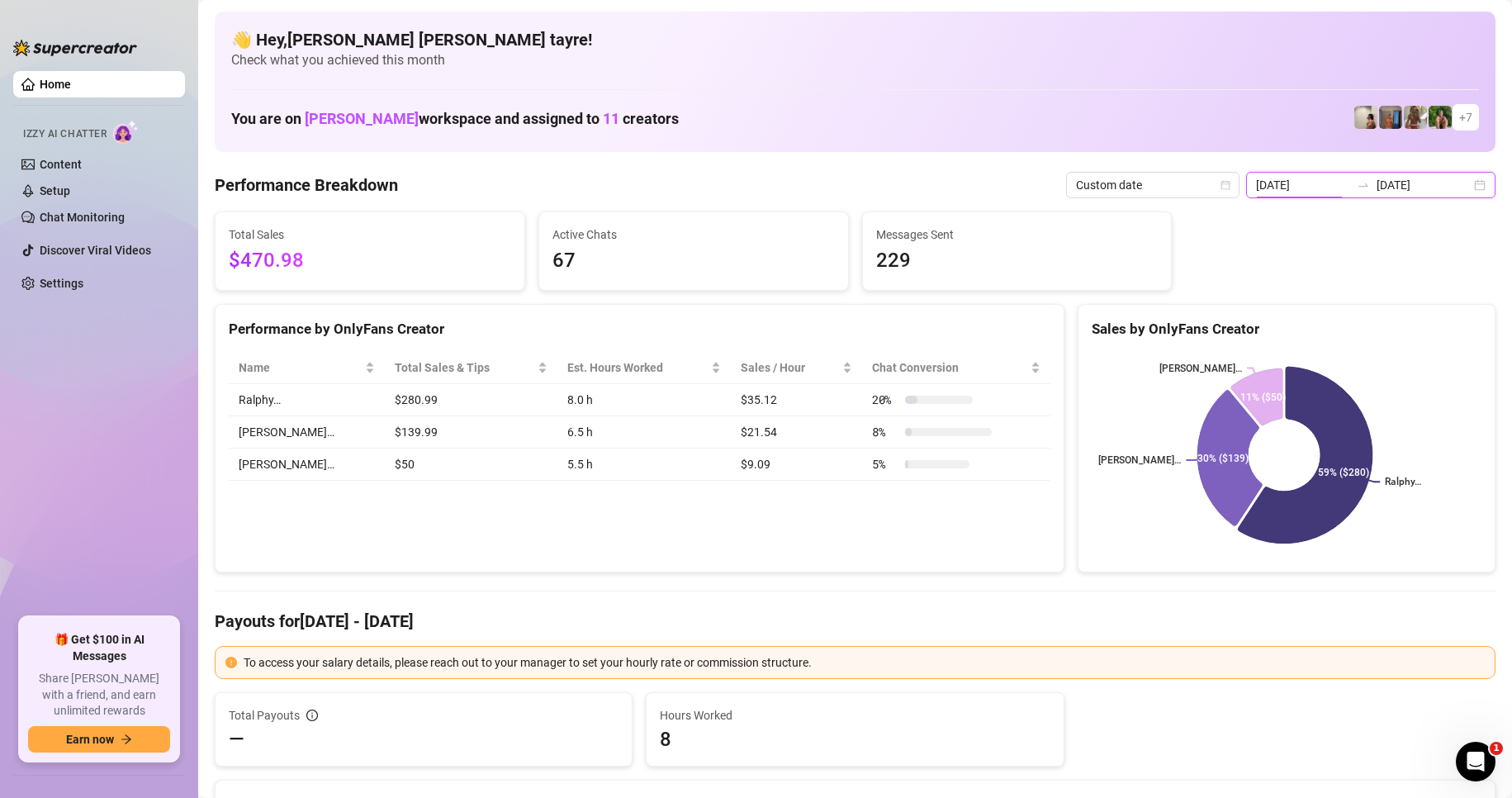
click at [1322, 185] on input "[DATE]" at bounding box center [1302, 185] width 94 height 18
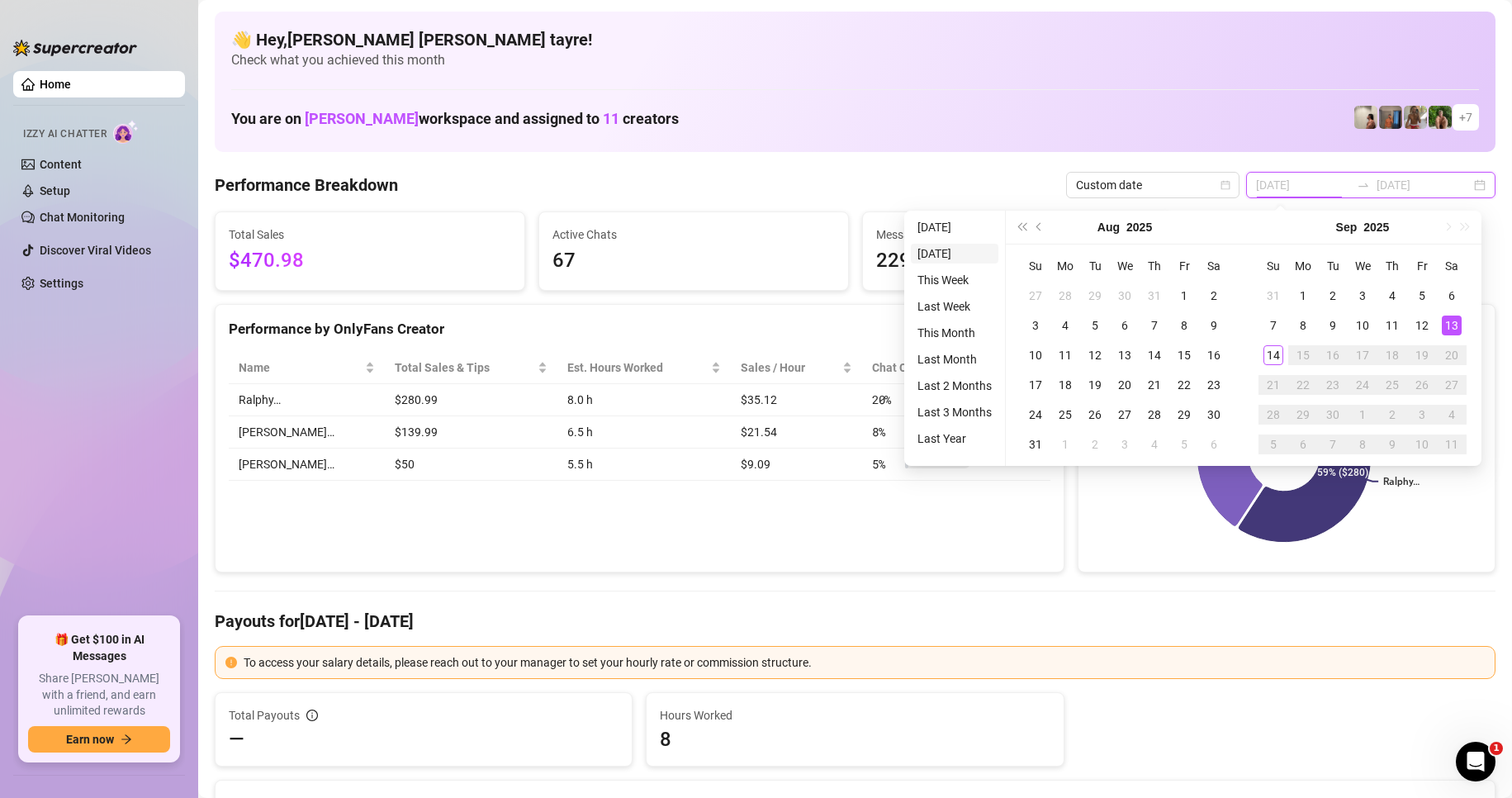
type input "2025-09-13"
type input "[DATE]"
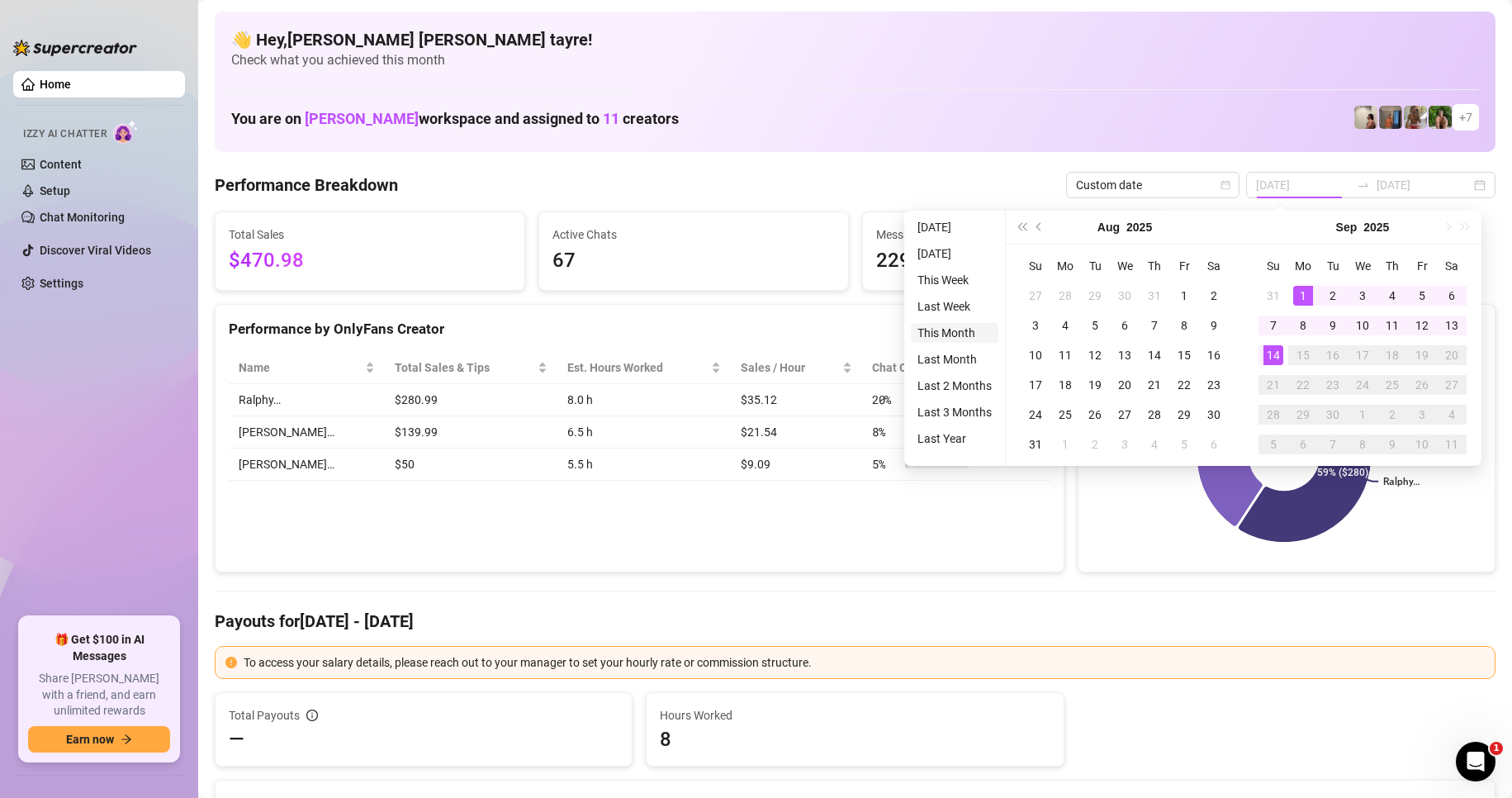
click at [961, 333] on li "This Month" at bounding box center [955, 332] width 88 height 20
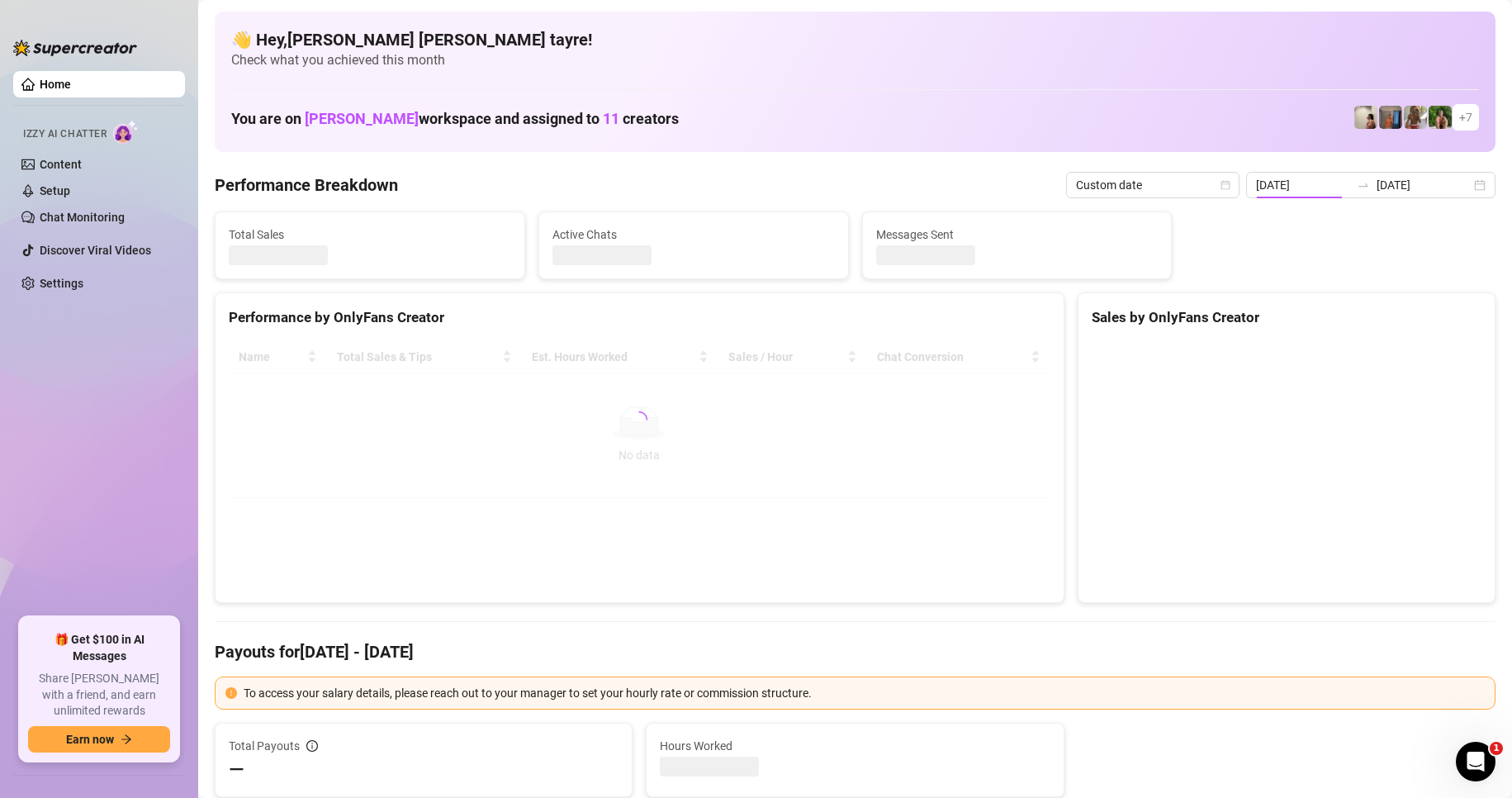
type input "[DATE]"
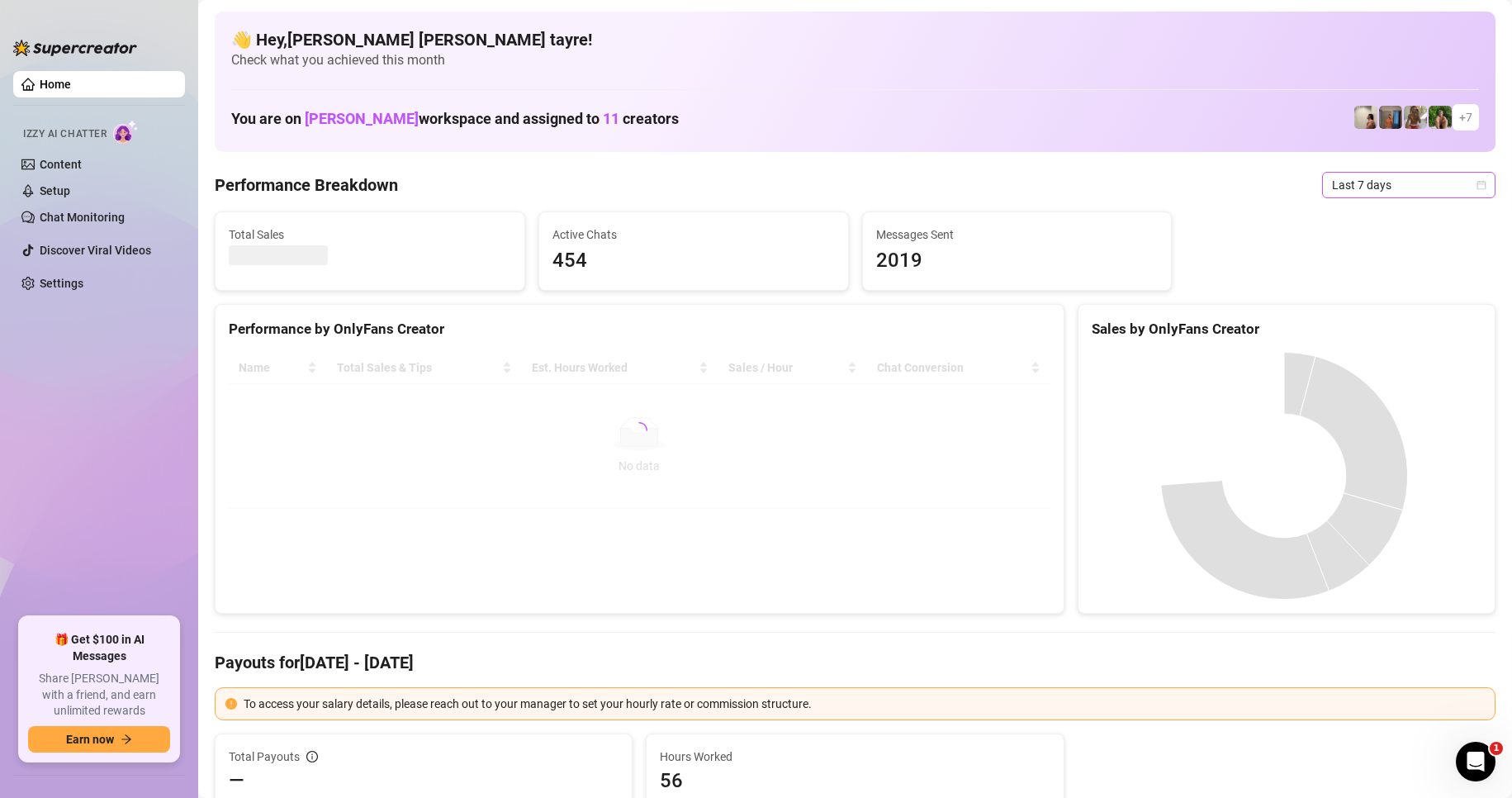
click at [1387, 189] on span "Last 7 days" at bounding box center [1408, 185] width 154 height 25
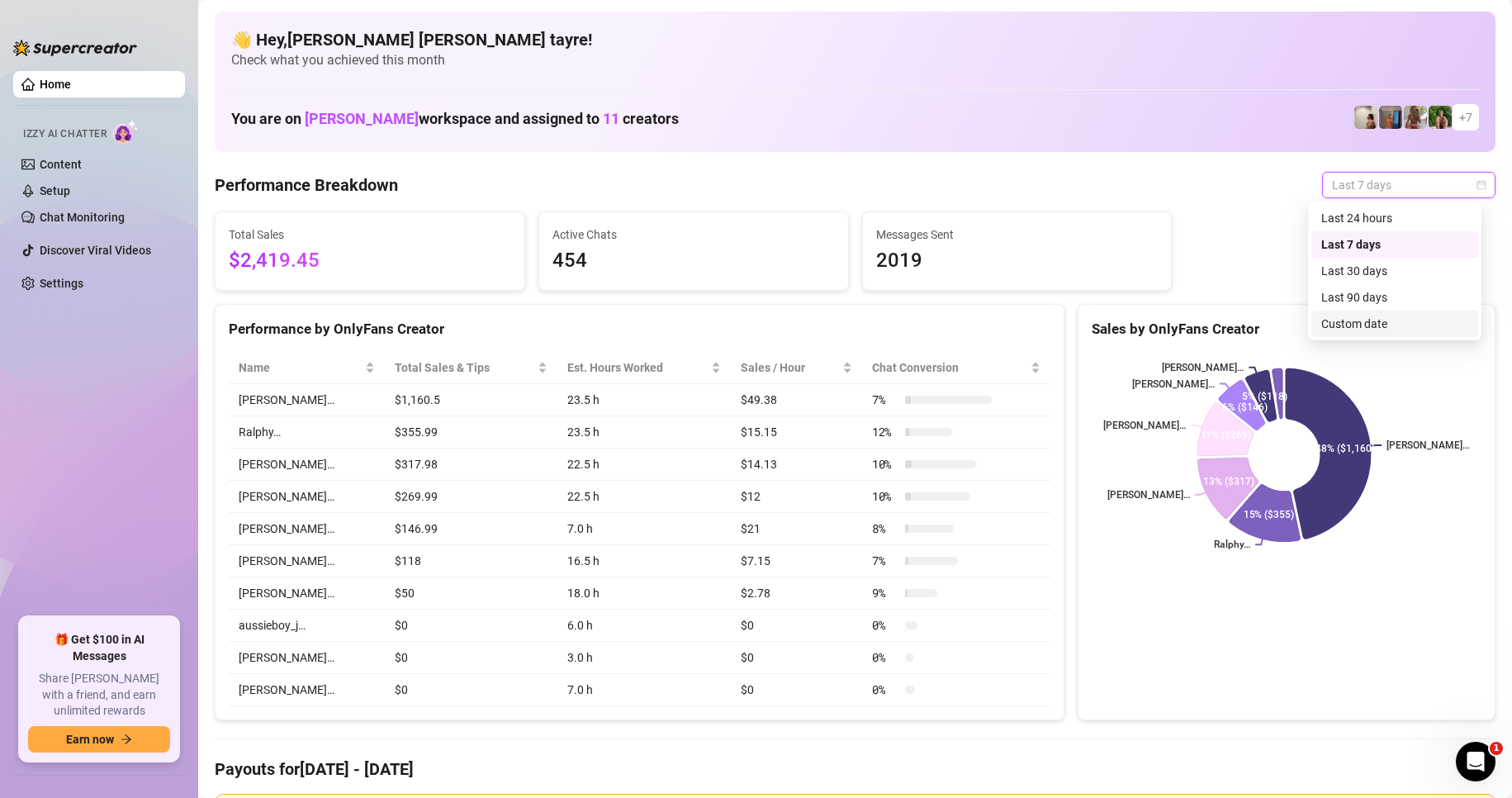
click at [1342, 324] on div "Custom date" at bounding box center [1394, 323] width 147 height 18
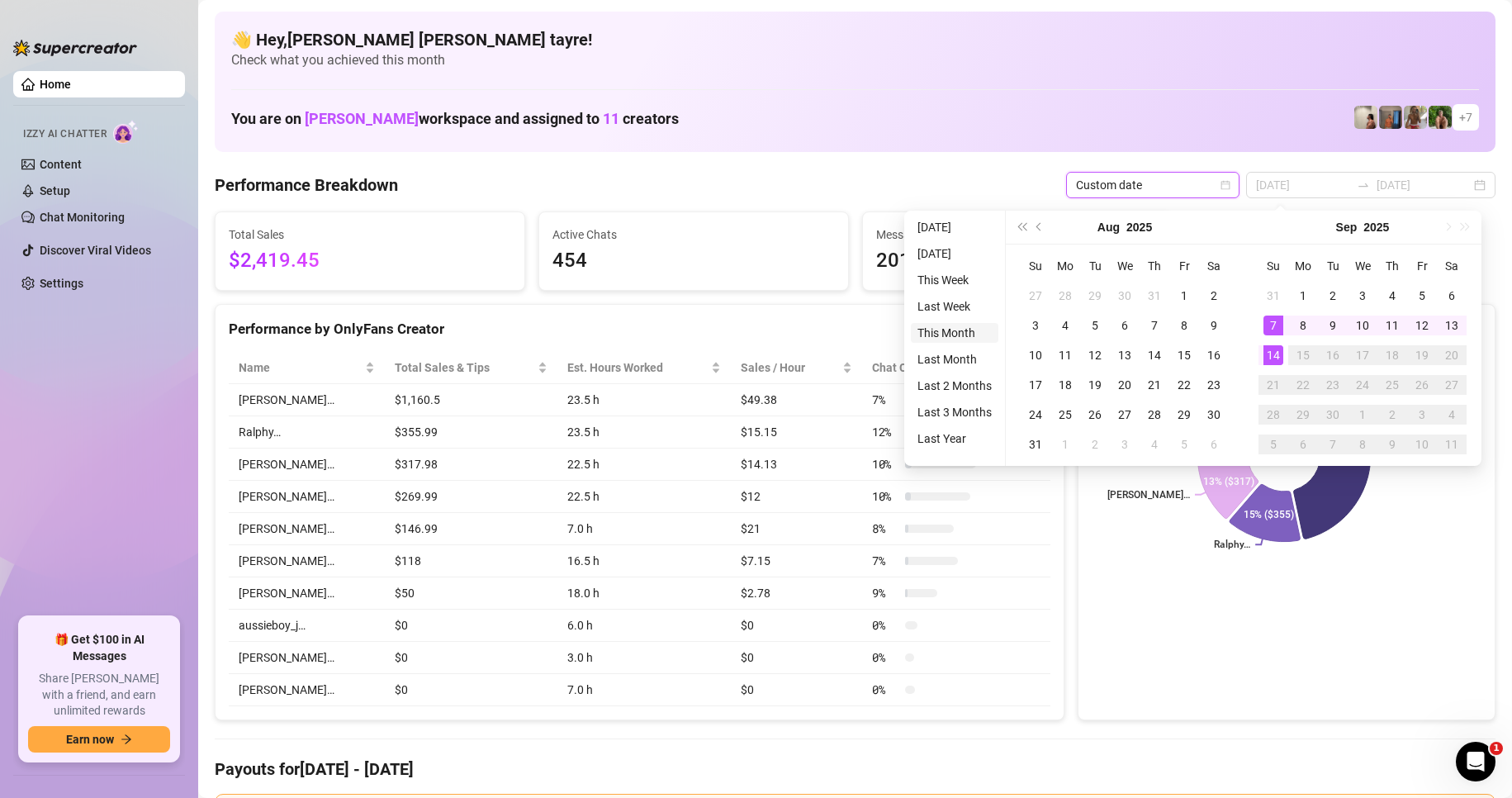
type input "[DATE]"
click at [943, 340] on li "This Month" at bounding box center [955, 332] width 88 height 20
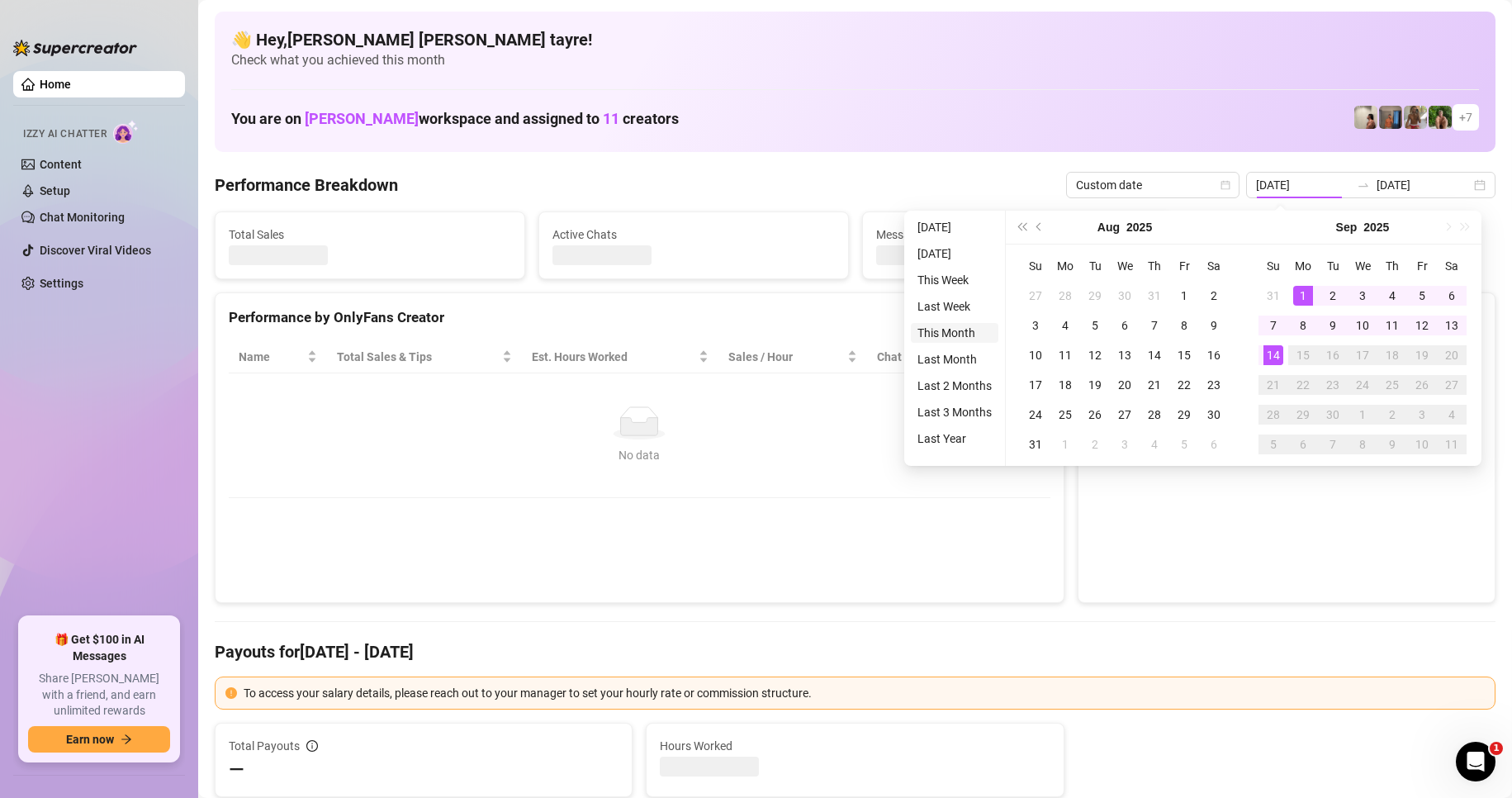
type input "[DATE]"
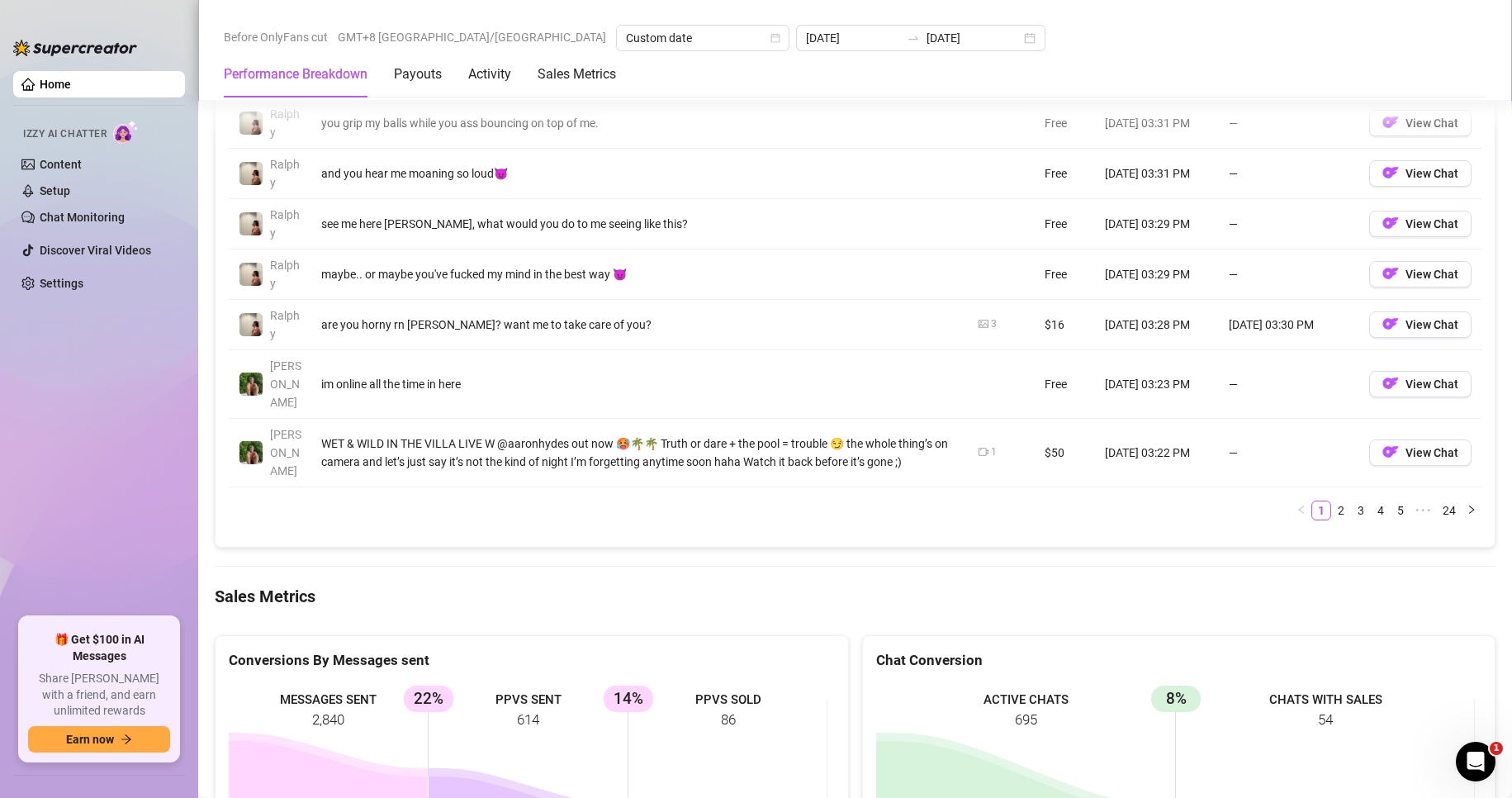
scroll to position [2147, 0]
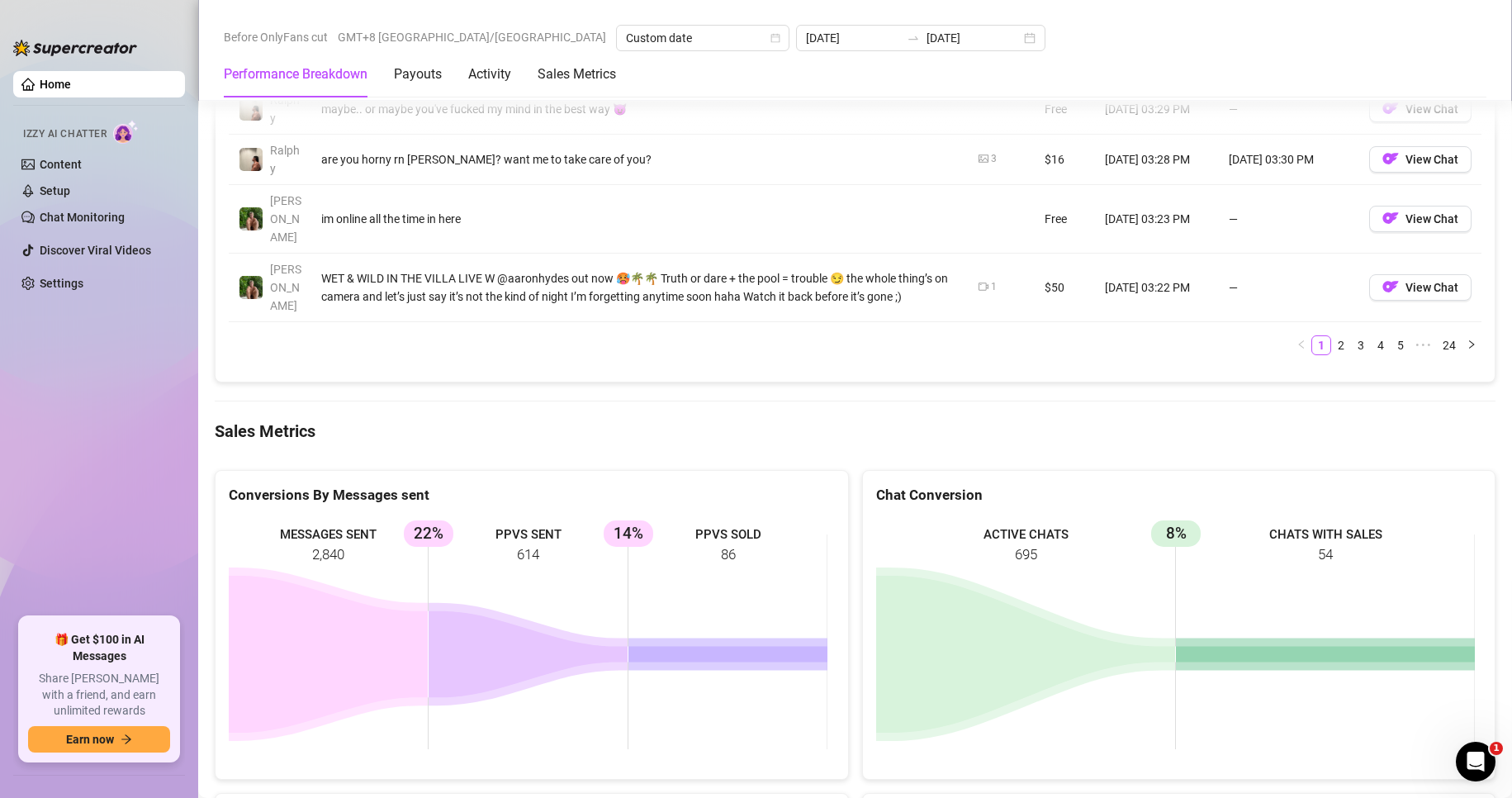
drag, startPoint x: 751, startPoint y: 476, endPoint x: 676, endPoint y: 481, distance: 75.2
click at [676, 518] on rect at bounding box center [528, 642] width 598 height 248
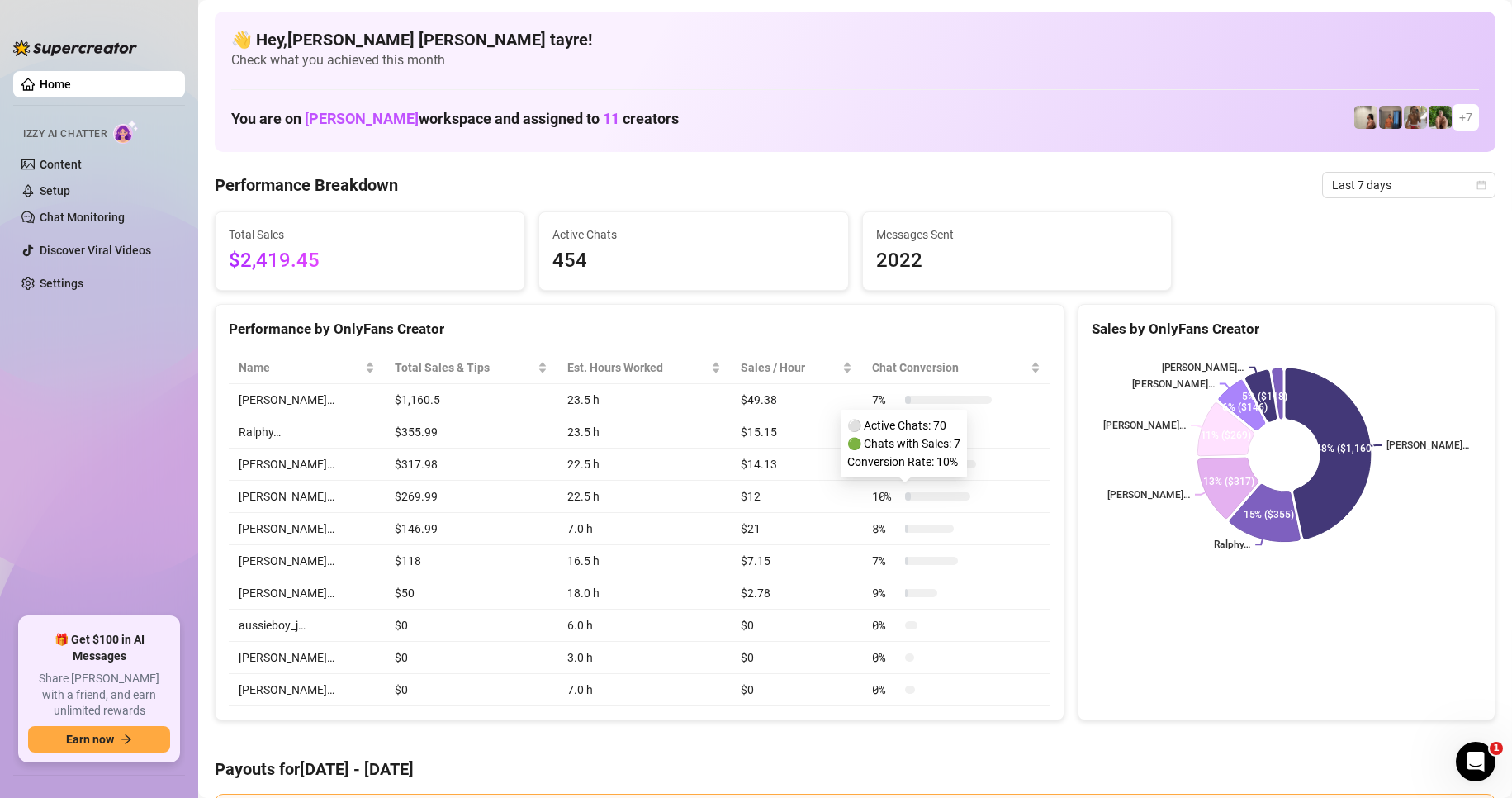
click at [986, 509] on td "10 %" at bounding box center [956, 497] width 188 height 32
click at [1349, 194] on span "Last 7 days" at bounding box center [1408, 185] width 154 height 25
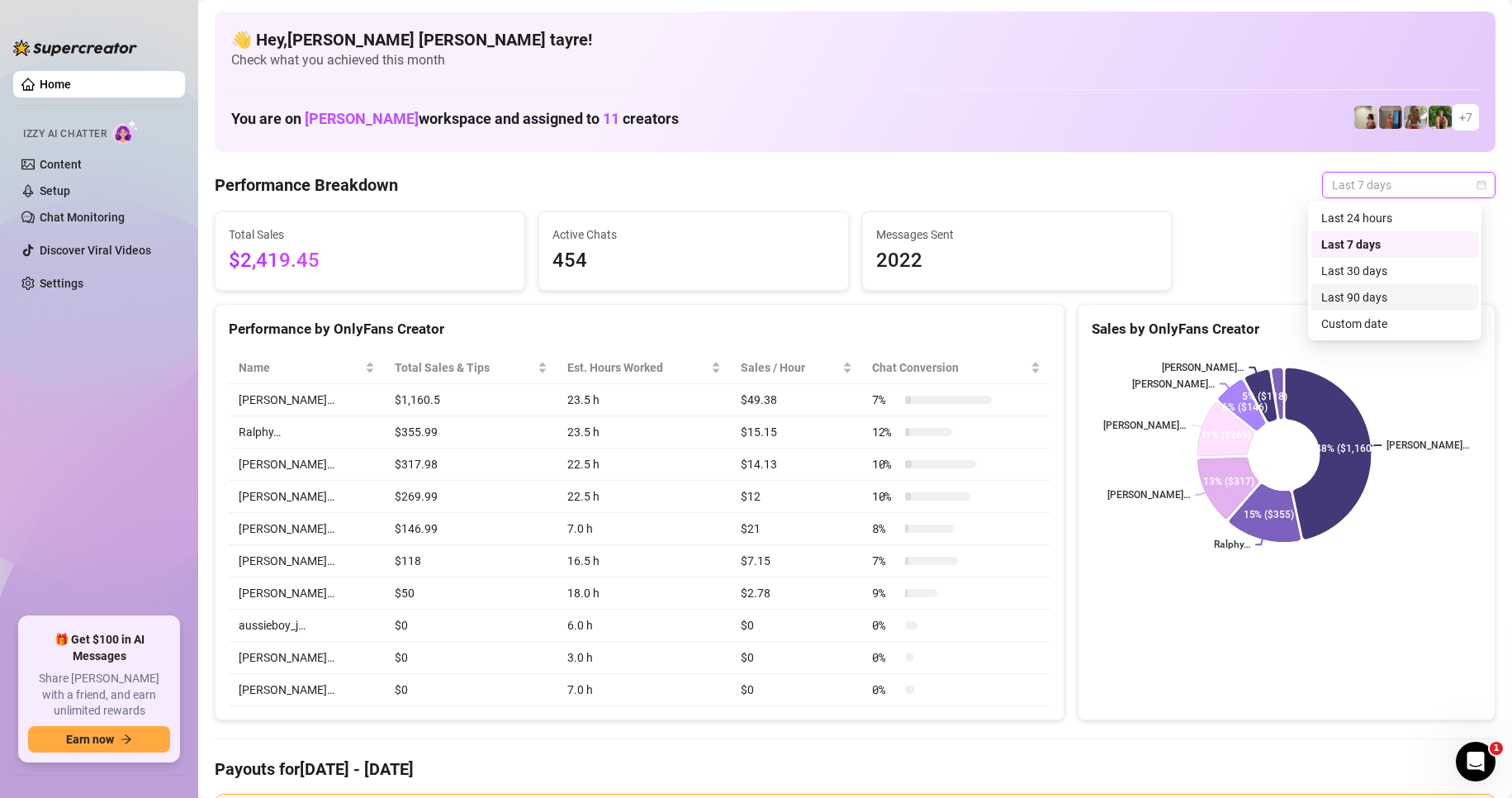
click at [1340, 307] on div "Last 90 days" at bounding box center [1394, 298] width 167 height 27
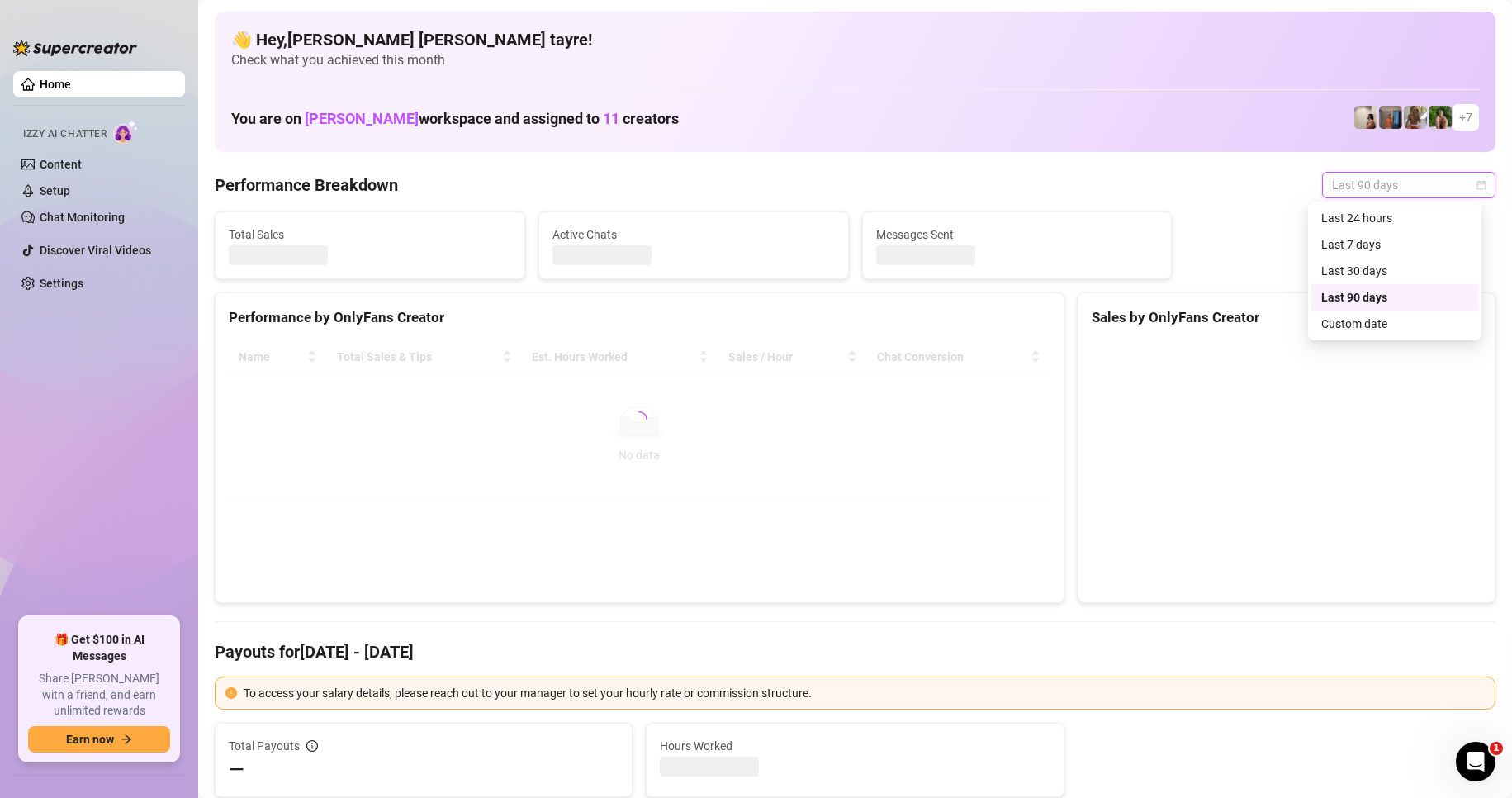
click at [1357, 181] on span "Last 90 days" at bounding box center [1408, 185] width 154 height 25
click at [1349, 323] on div "Custom date" at bounding box center [1394, 323] width 147 height 18
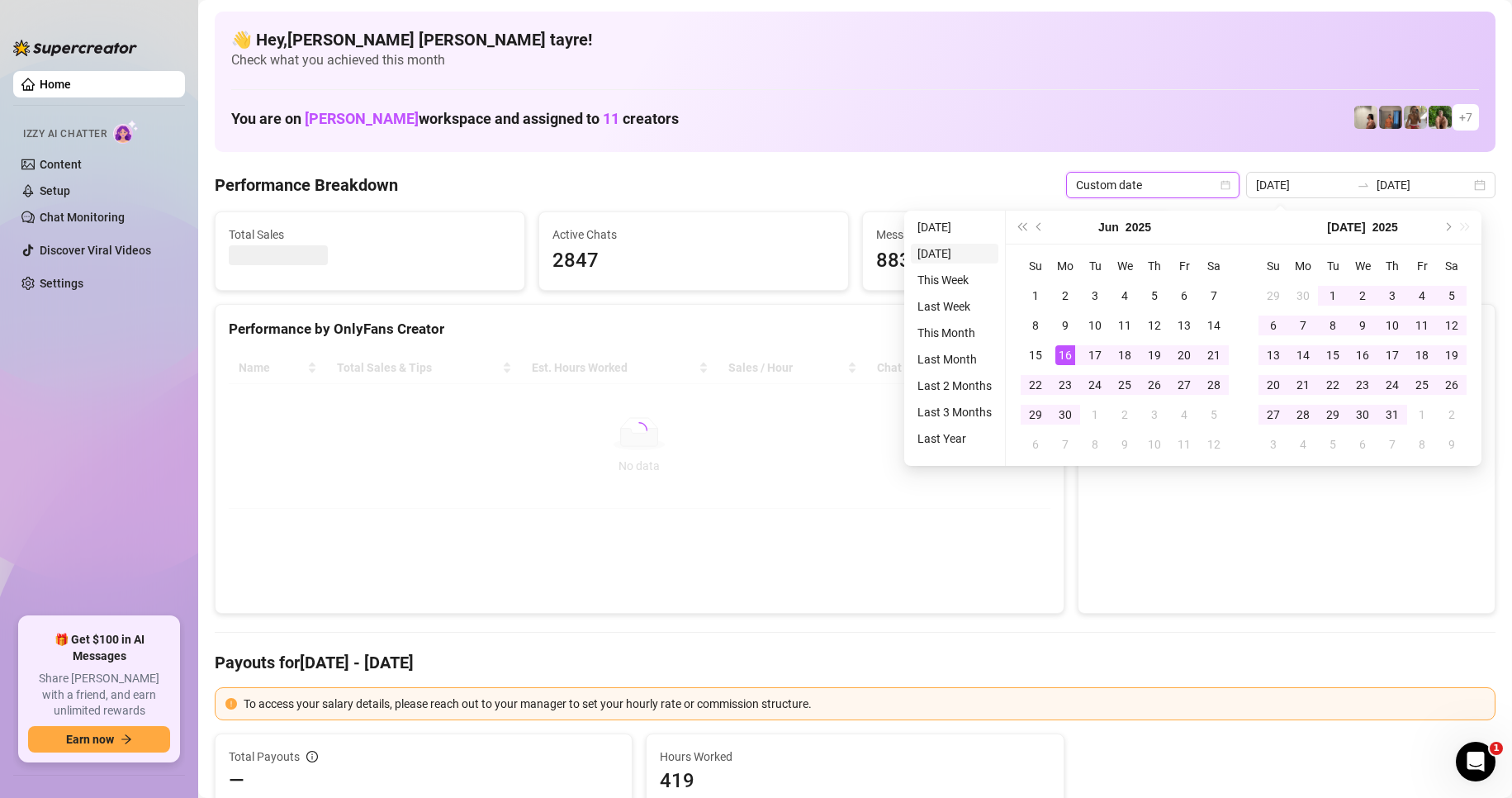
type input "[DATE]"
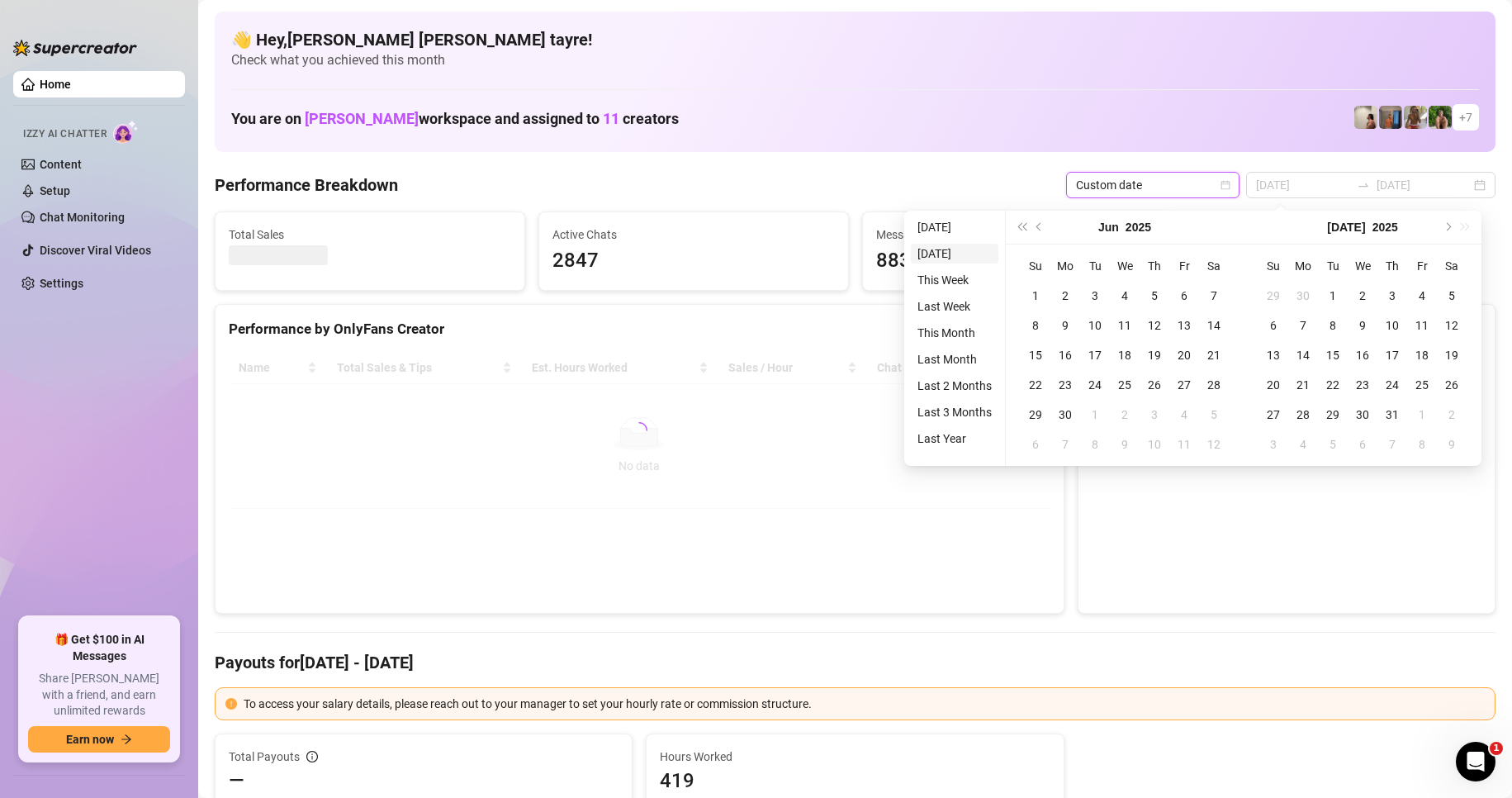
type input "[DATE]"
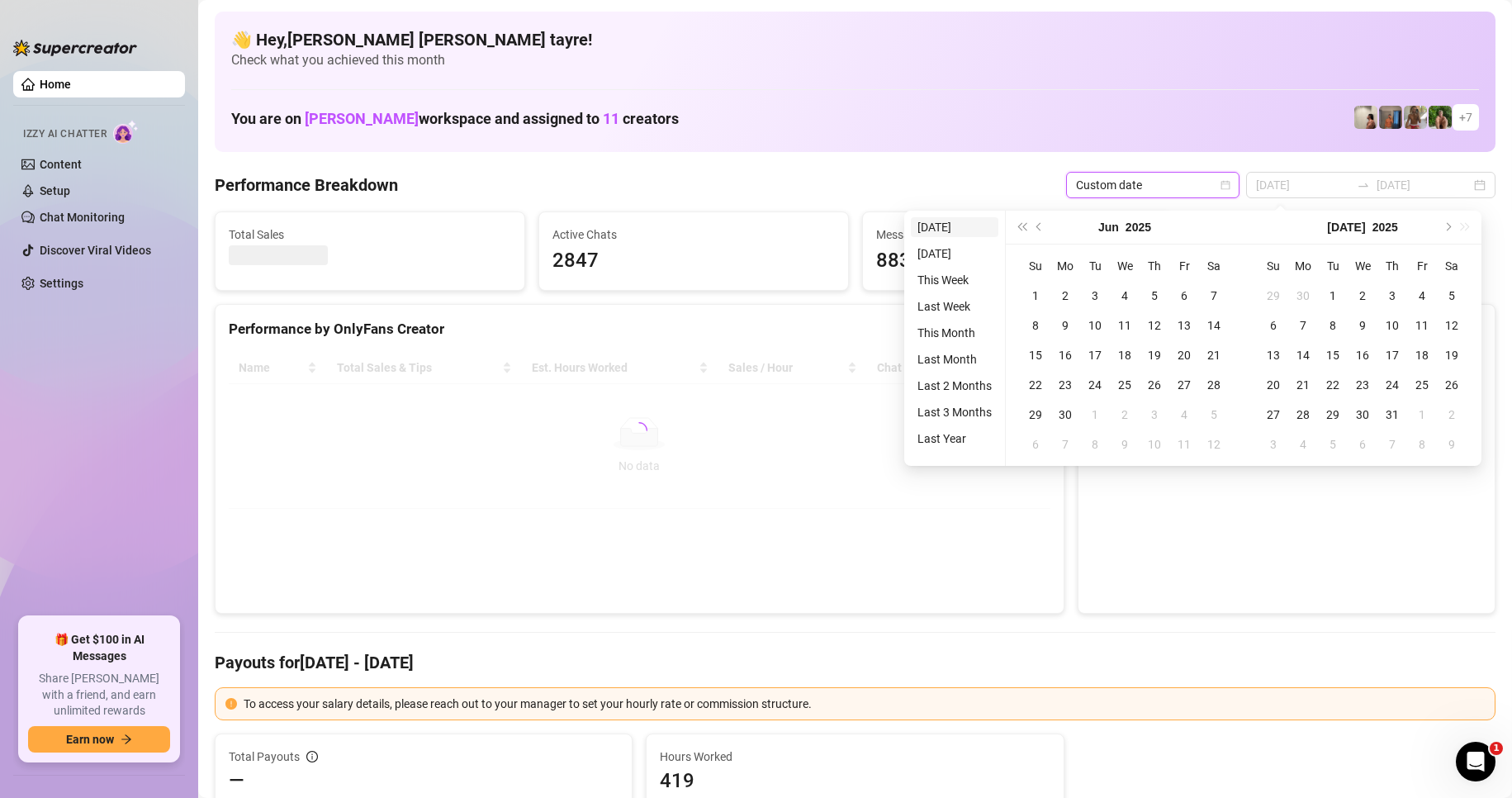
type input "[DATE]"
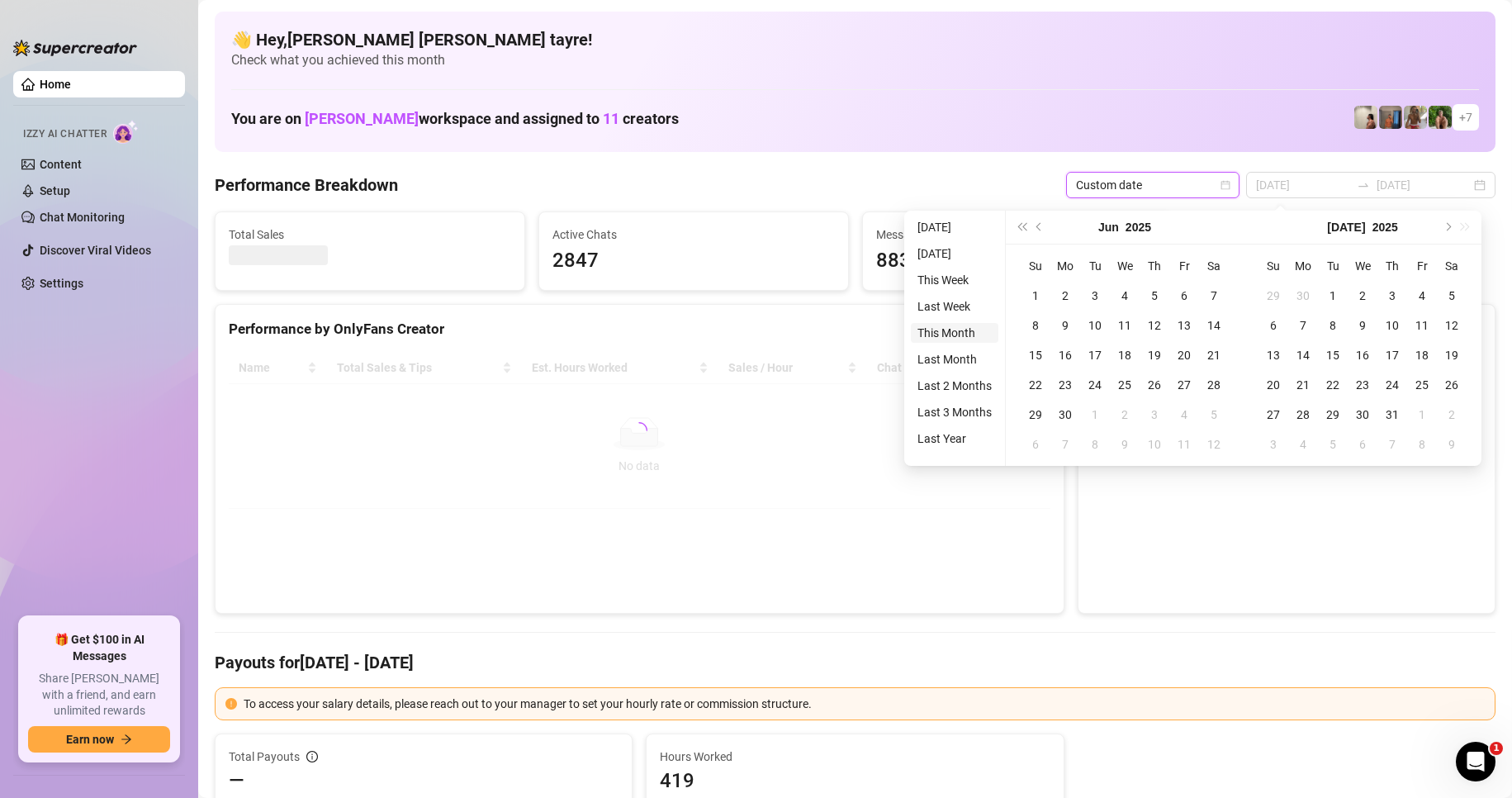
type input "[DATE]"
click at [954, 330] on li "This Month" at bounding box center [955, 332] width 88 height 20
type input "[DATE]"
